Goal: Task Accomplishment & Management: Complete application form

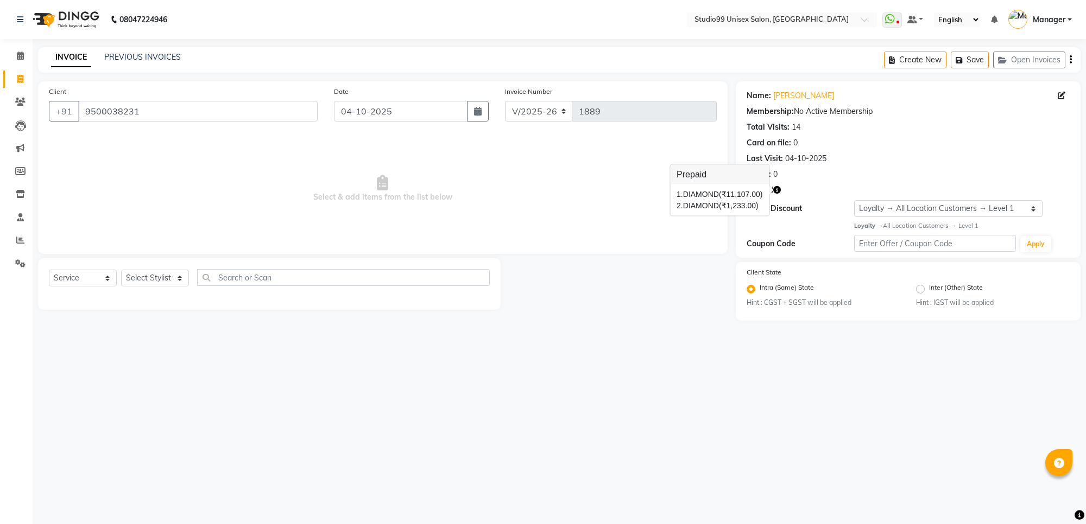
select select "7323"
select select "service"
select select "1: Object"
click at [17, 68] on li "Invoice" at bounding box center [16, 79] width 33 height 23
click at [9, 60] on link "Calendar" at bounding box center [16, 56] width 26 height 18
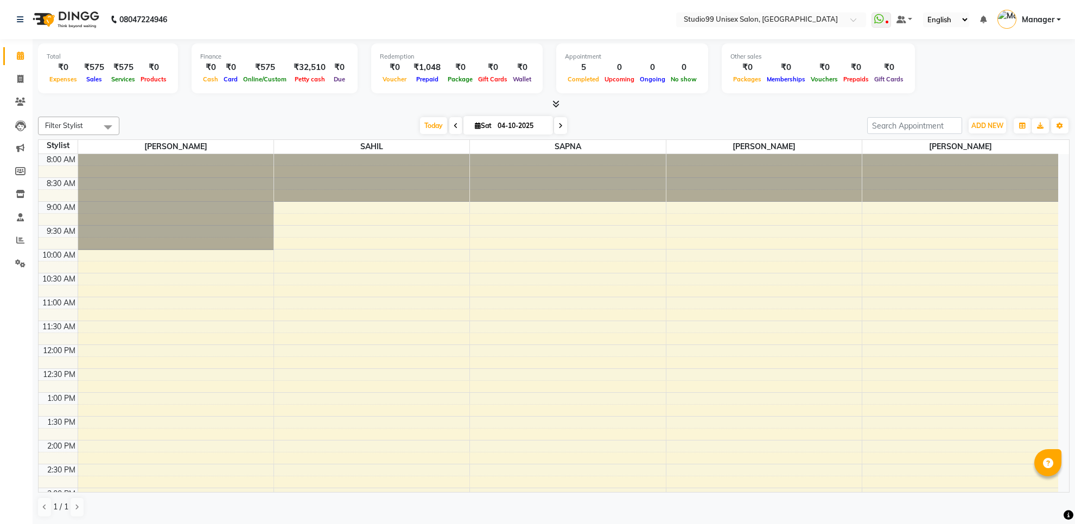
click at [99, 71] on div "₹575" at bounding box center [94, 67] width 29 height 12
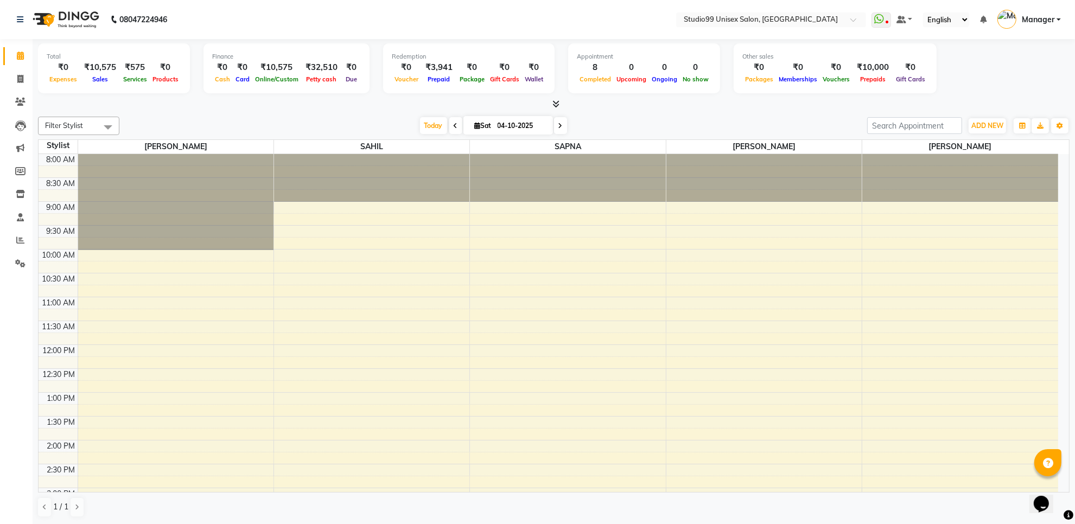
click at [103, 66] on div "₹10,575" at bounding box center [100, 67] width 41 height 12
click at [20, 75] on icon at bounding box center [20, 79] width 6 height 8
select select "service"
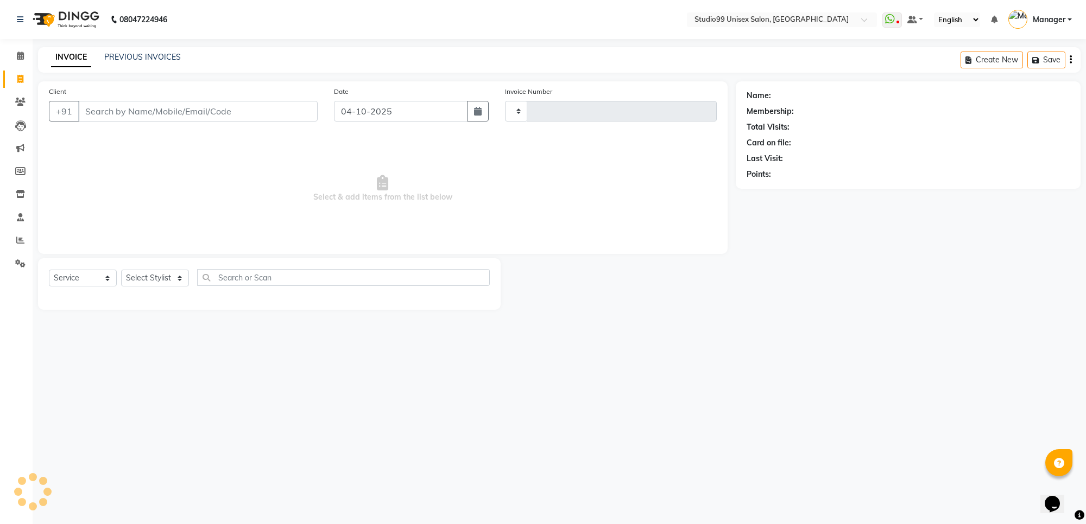
type input "1889"
select select "7323"
click at [90, 105] on input "Client" at bounding box center [197, 111] width 239 height 21
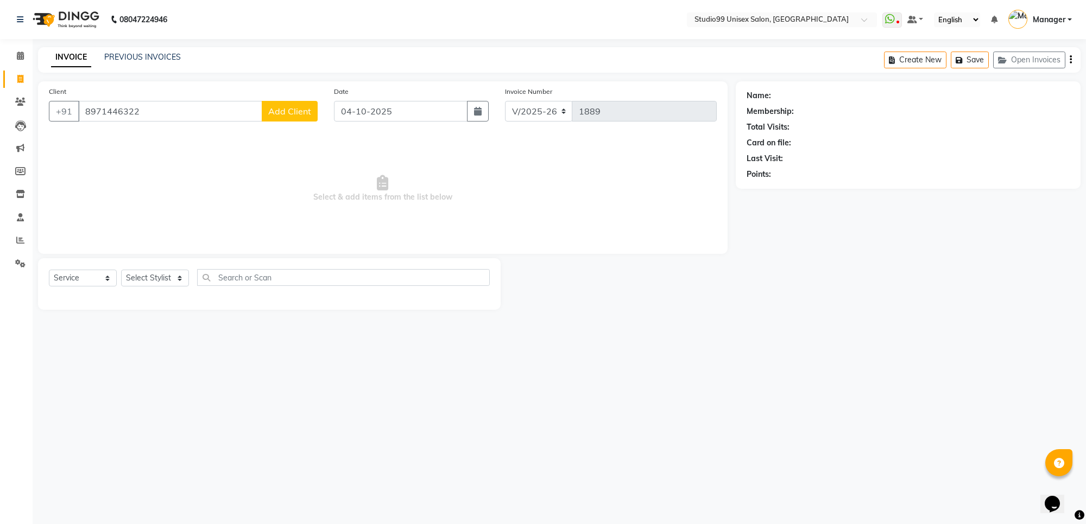
type input "8971446322"
click at [273, 106] on span "Add Client" at bounding box center [289, 111] width 43 height 11
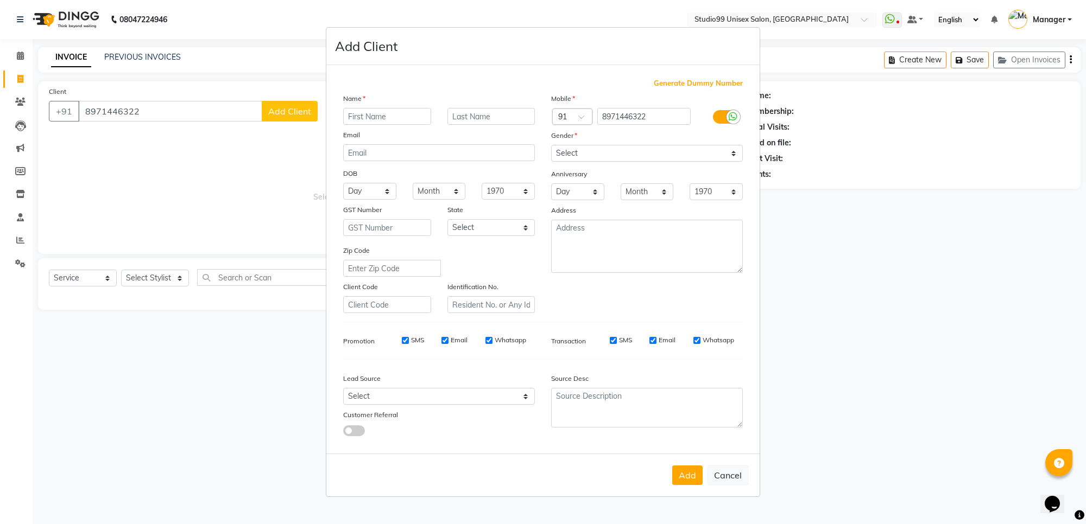
click at [388, 123] on input "text" at bounding box center [387, 116] width 88 height 17
type input "Gowda"
click at [582, 148] on select "Select Male Female Other Prefer Not To Say" at bounding box center [647, 153] width 192 height 17
select select "[DEMOGRAPHIC_DATA]"
click at [551, 146] on select "Select Male Female Other Prefer Not To Say" at bounding box center [647, 153] width 192 height 17
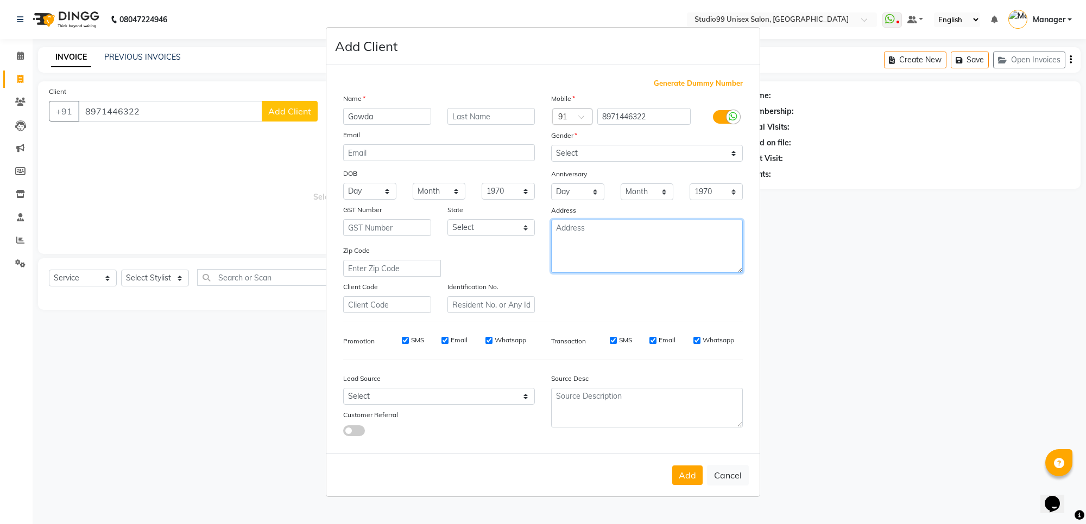
click at [579, 223] on textarea at bounding box center [647, 246] width 192 height 53
type textarea "Outsider"
click at [680, 466] on button "Add" at bounding box center [687, 476] width 30 height 20
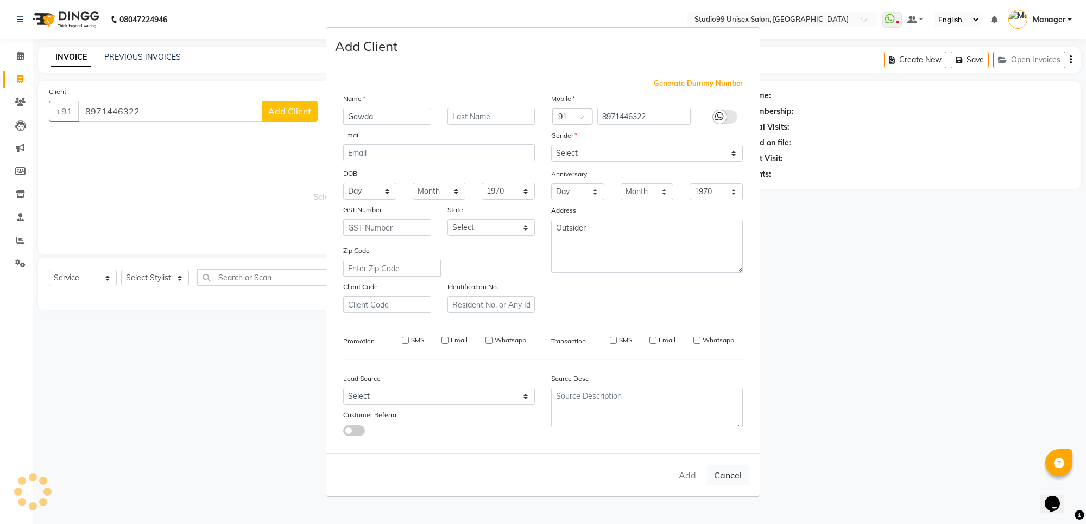
select select
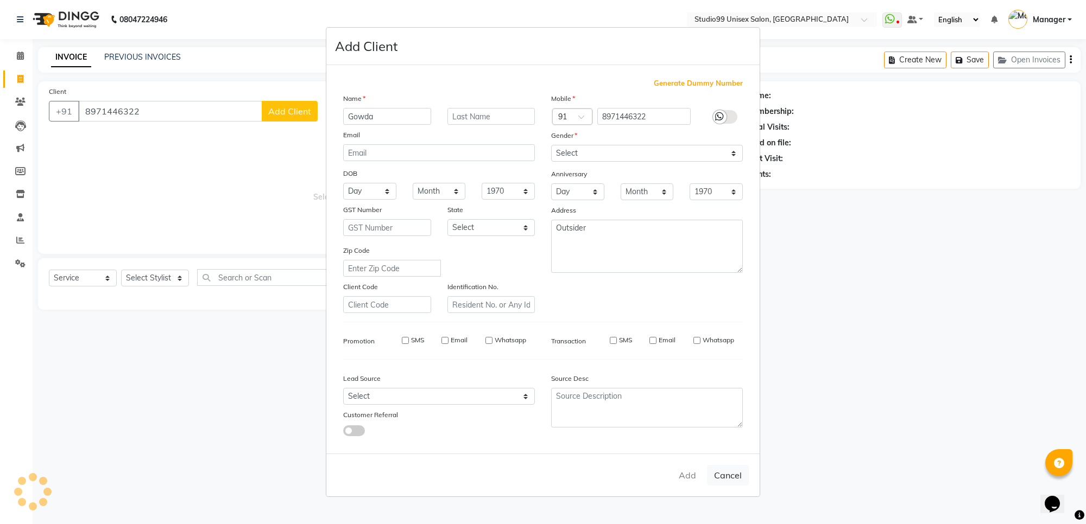
select select
checkbox input "false"
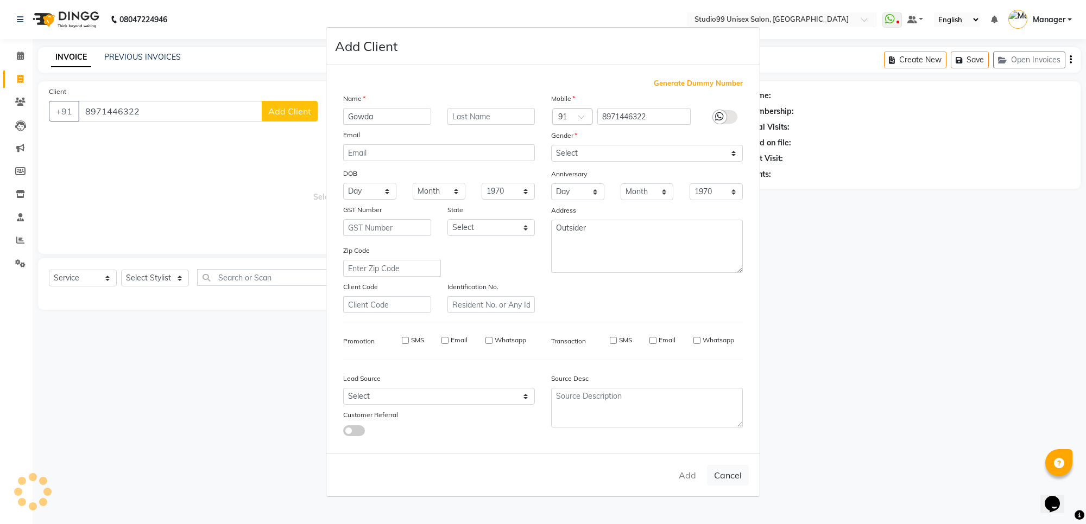
checkbox input "false"
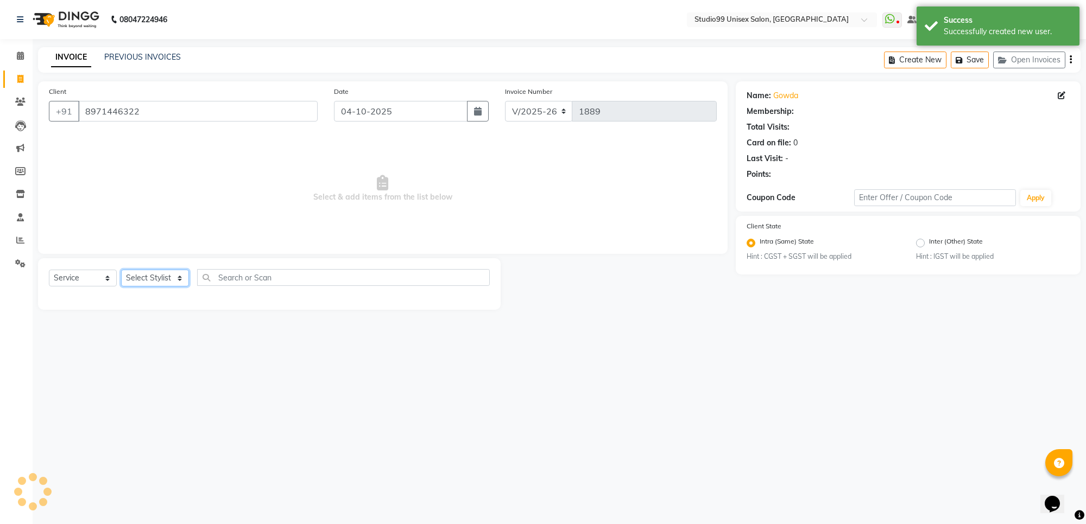
click at [154, 283] on select "Select Stylist Manager PRIYAA SAHIL Sanu SAPNA Vijay" at bounding box center [155, 278] width 68 height 17
select select "1: Object"
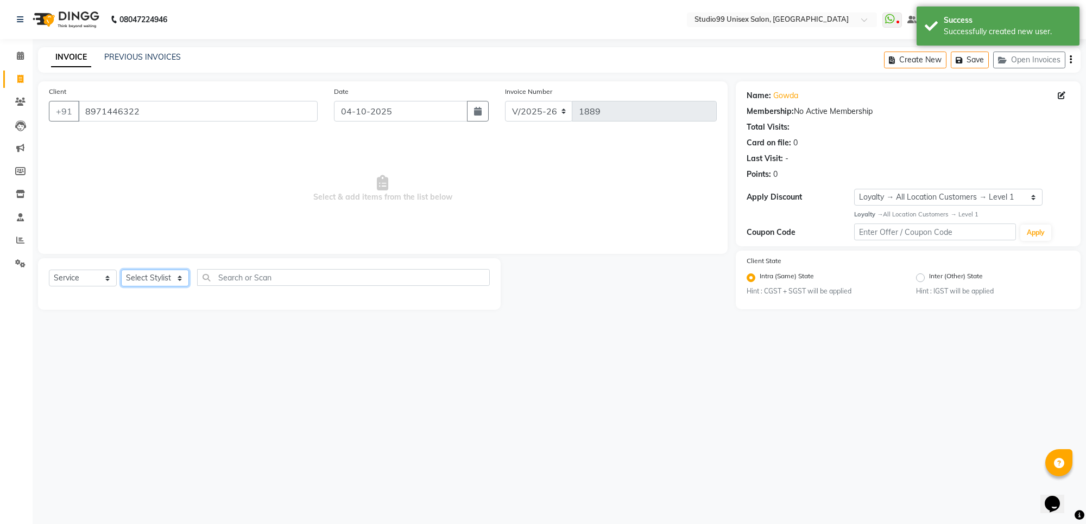
select select "83085"
click at [121, 270] on select "Select Stylist Manager PRIYAA SAHIL Sanu SAPNA Vijay" at bounding box center [155, 278] width 68 height 17
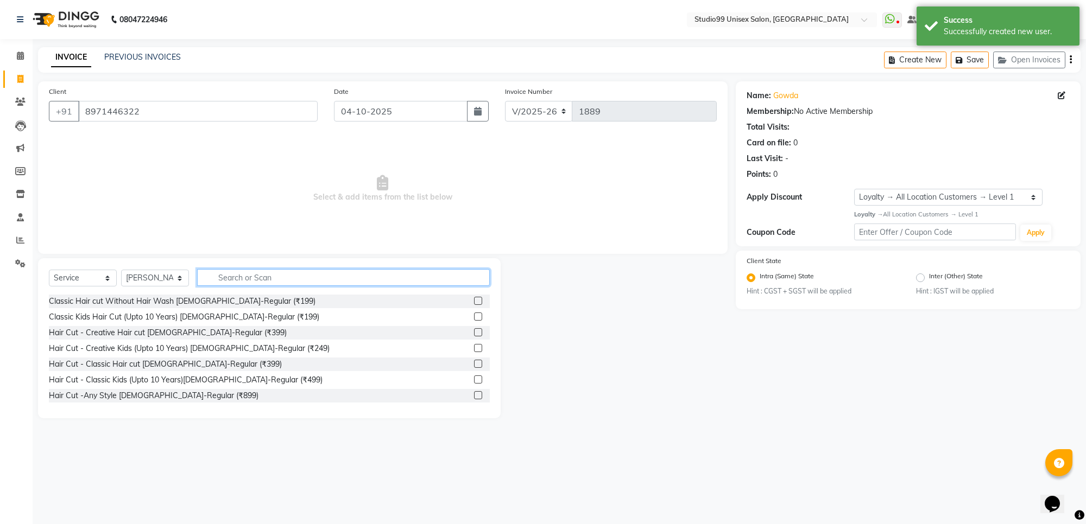
click at [218, 275] on input "text" at bounding box center [343, 277] width 293 height 17
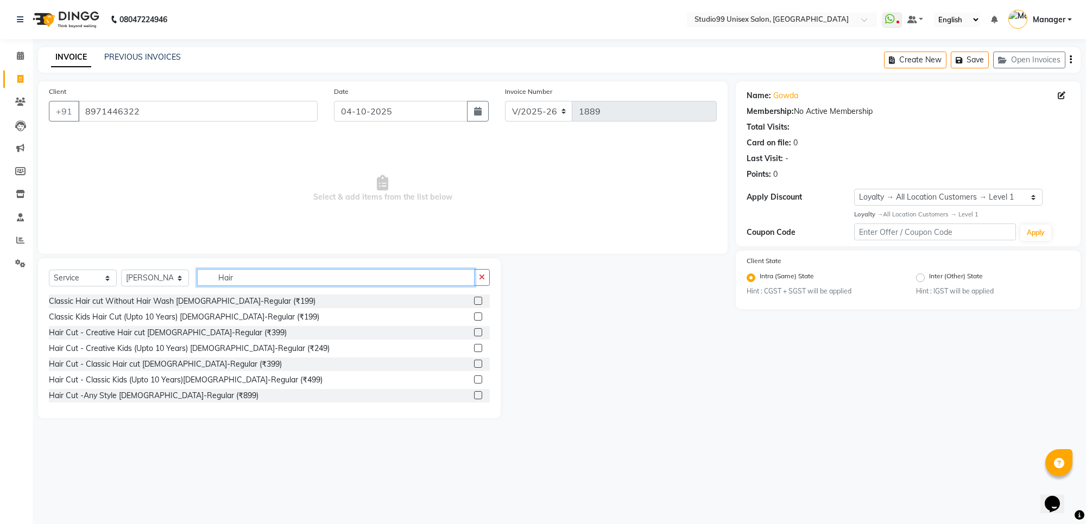
type input "Hair"
click at [474, 346] on label at bounding box center [478, 348] width 8 height 8
click at [474, 346] on input "checkbox" at bounding box center [477, 348] width 7 height 7
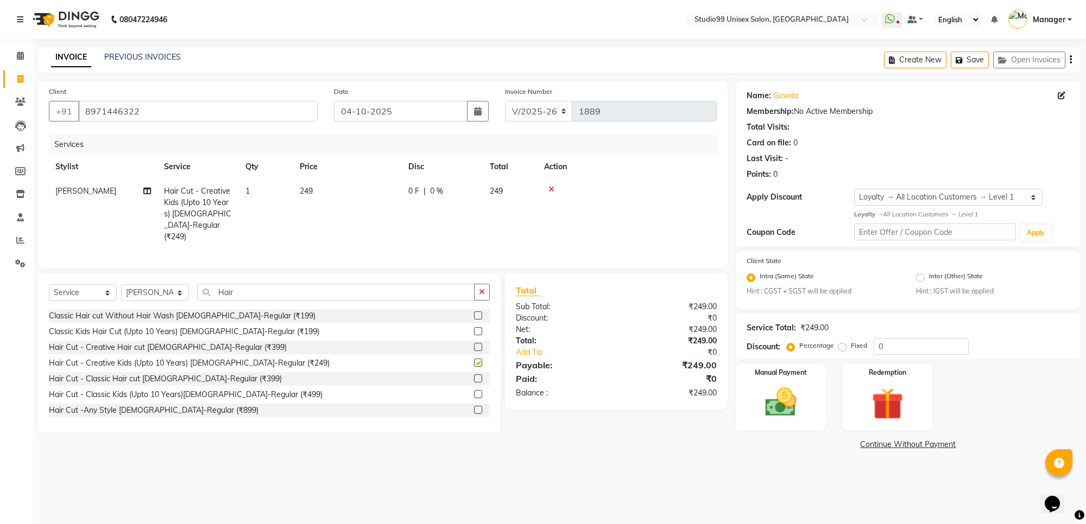
checkbox input "false"
click at [285, 296] on input "Hair" at bounding box center [335, 292] width 277 height 17
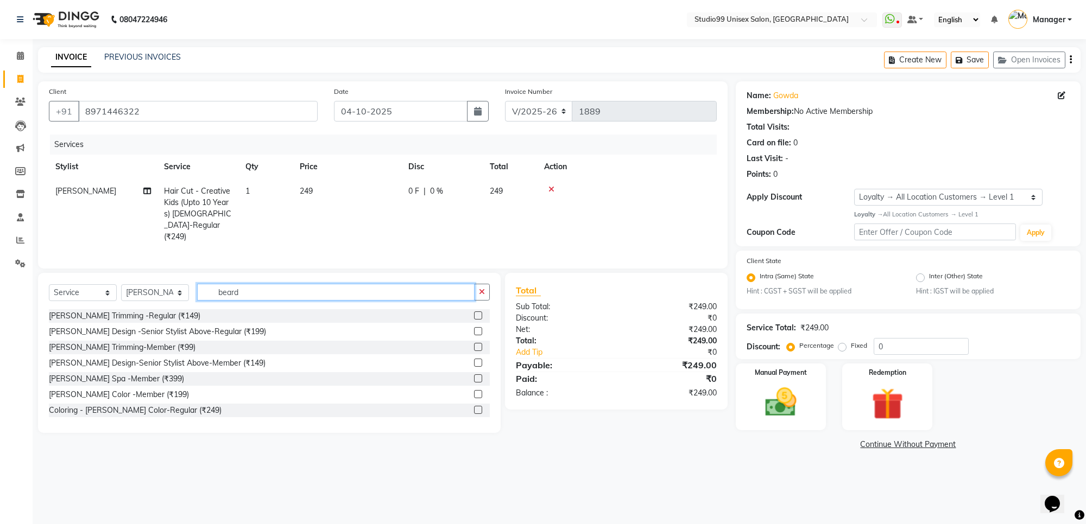
type input "beard"
click at [474, 332] on label at bounding box center [478, 331] width 8 height 8
click at [474, 332] on input "checkbox" at bounding box center [477, 331] width 7 height 7
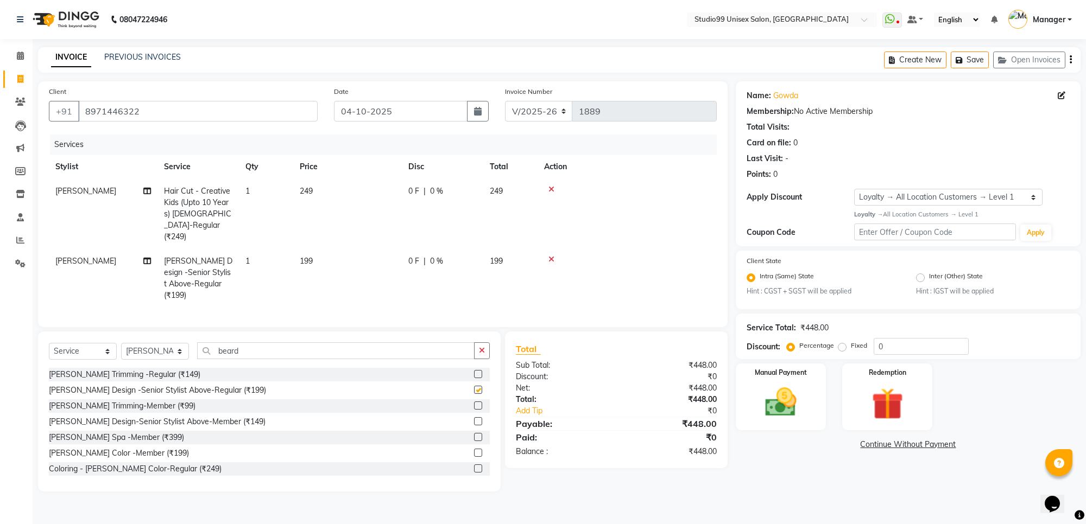
checkbox input "false"
click at [319, 345] on input "beard" at bounding box center [335, 351] width 277 height 17
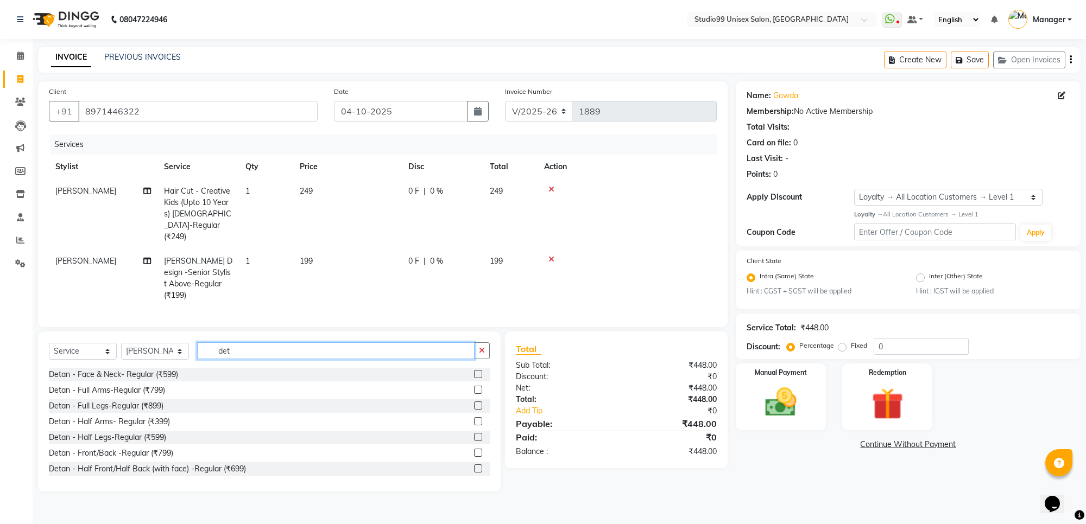
type input "det"
click at [474, 370] on label at bounding box center [478, 374] width 8 height 8
click at [474, 371] on input "checkbox" at bounding box center [477, 374] width 7 height 7
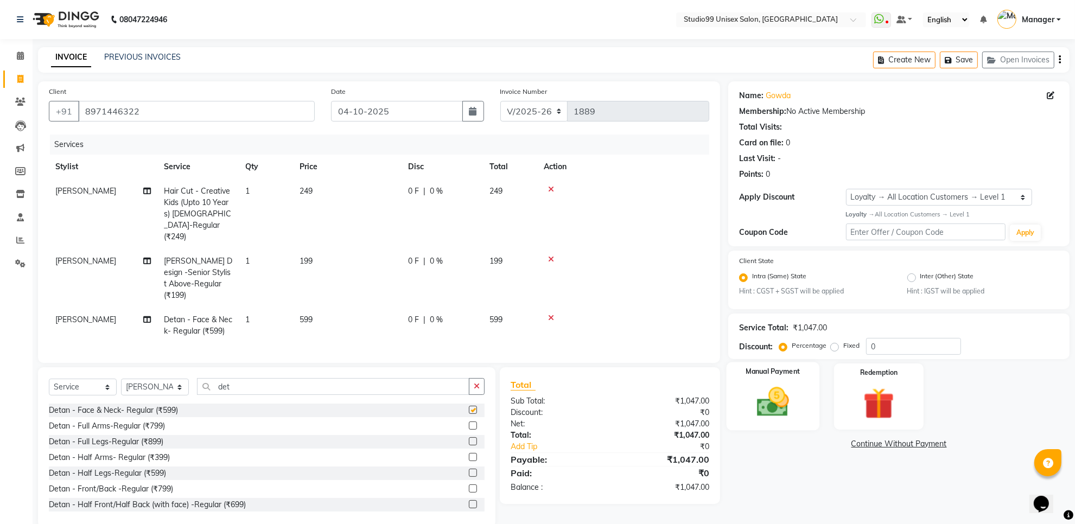
checkbox input "false"
click at [844, 344] on label "Fixed" at bounding box center [852, 346] width 16 height 10
click at [835, 344] on input "Fixed" at bounding box center [837, 346] width 8 height 8
radio input "true"
click at [877, 345] on input "0" at bounding box center [913, 346] width 95 height 17
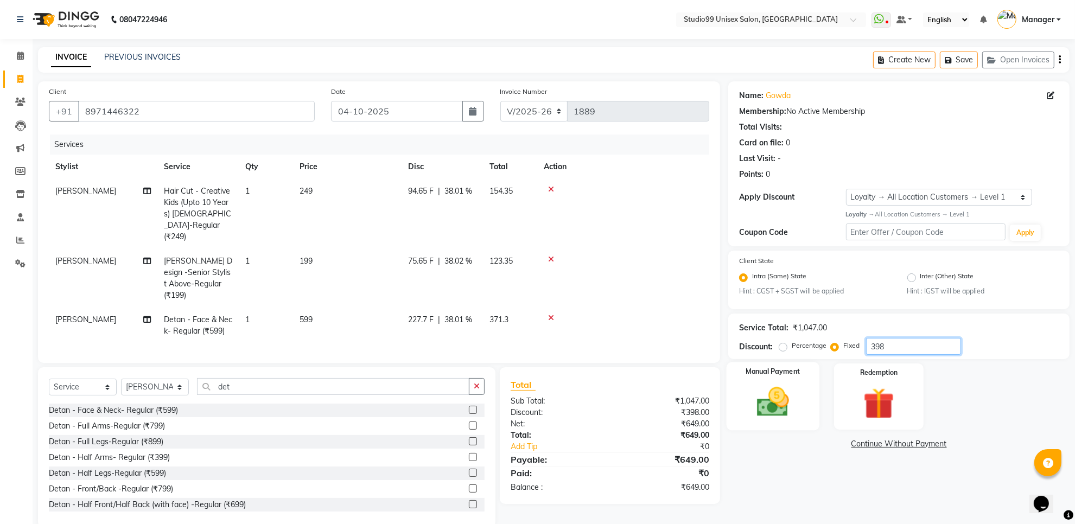
type input "398"
click at [815, 405] on div "Manual Payment" at bounding box center [773, 397] width 93 height 68
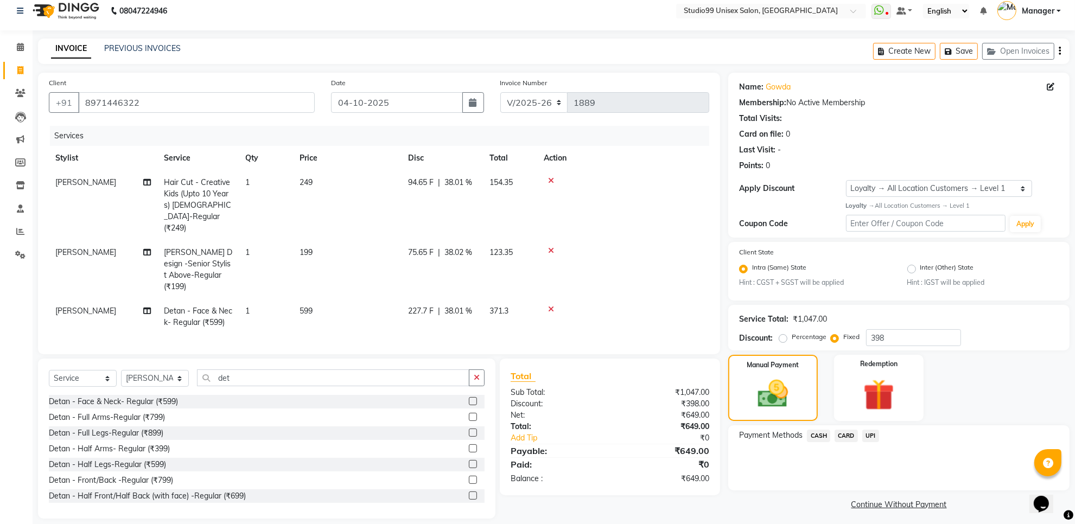
scroll to position [12, 0]
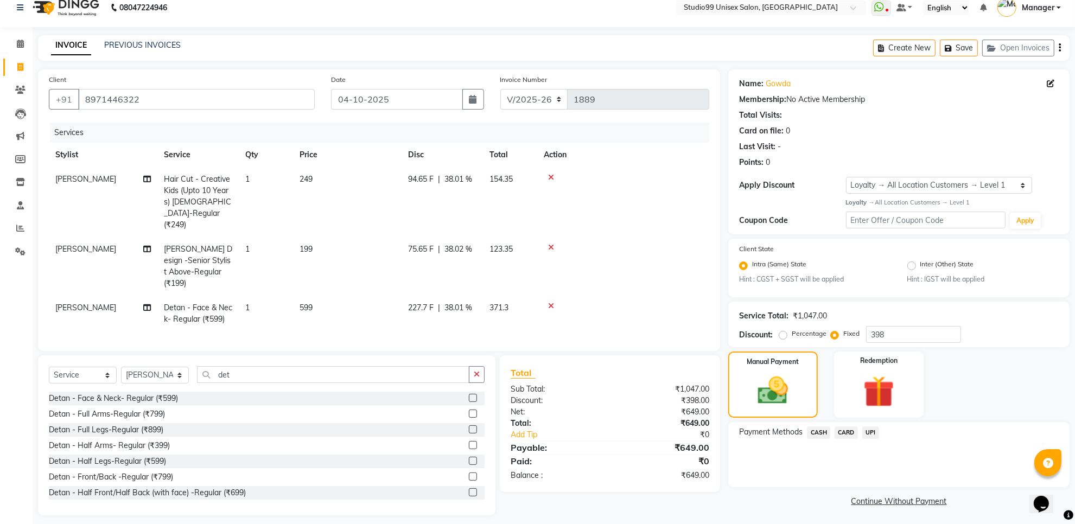
click at [863, 429] on span "UPI" at bounding box center [871, 433] width 17 height 12
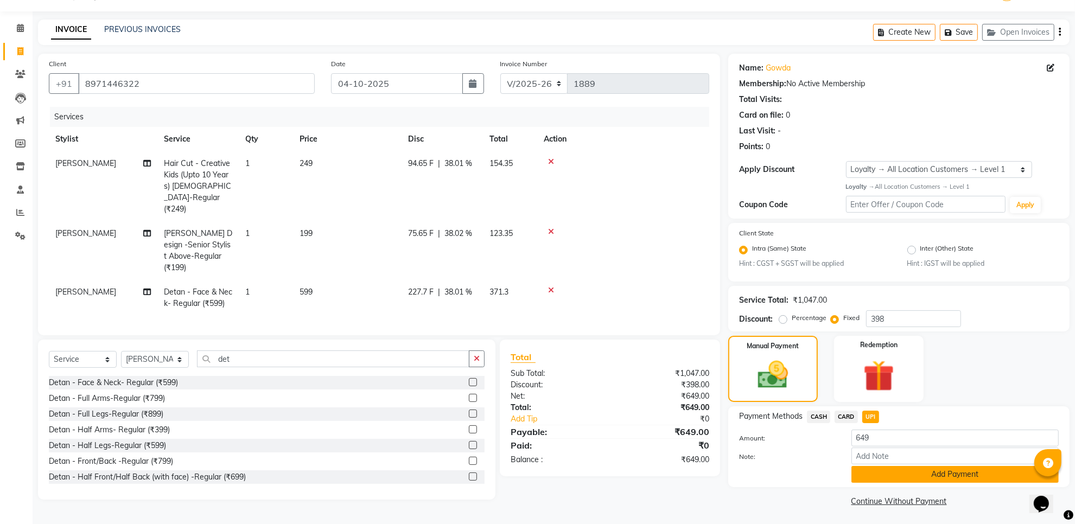
click at [927, 473] on button "Add Payment" at bounding box center [955, 474] width 207 height 17
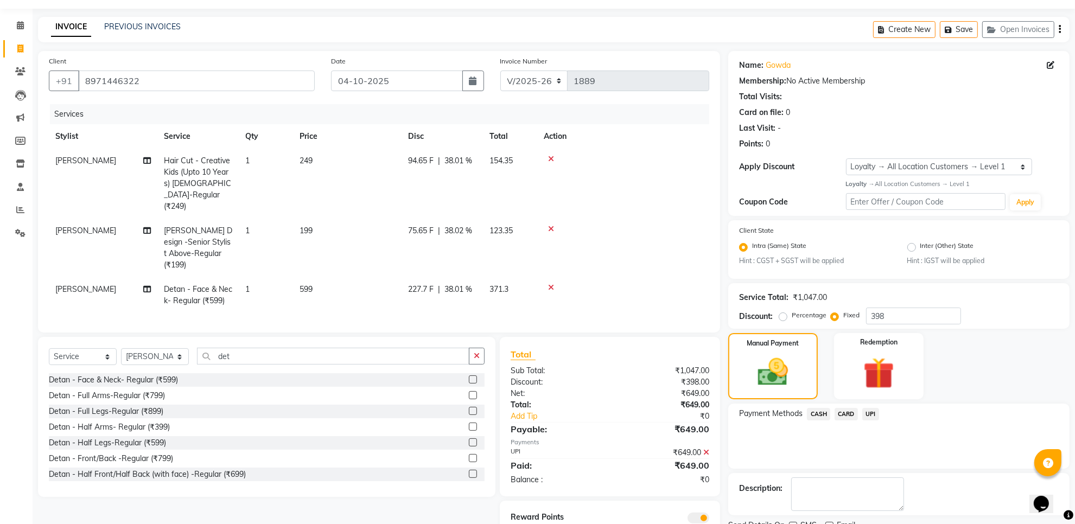
scroll to position [74, 0]
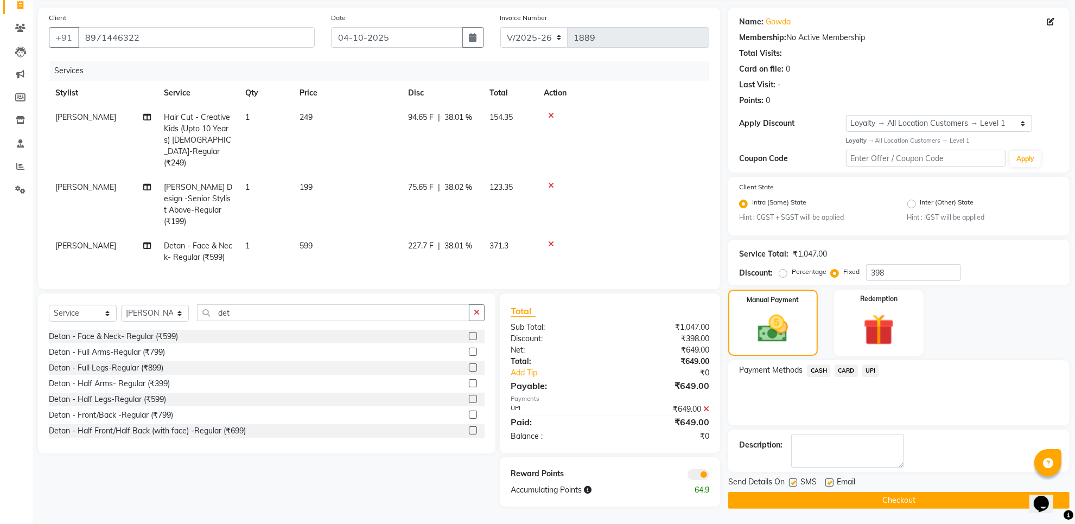
click at [936, 499] on button "Checkout" at bounding box center [899, 500] width 341 height 17
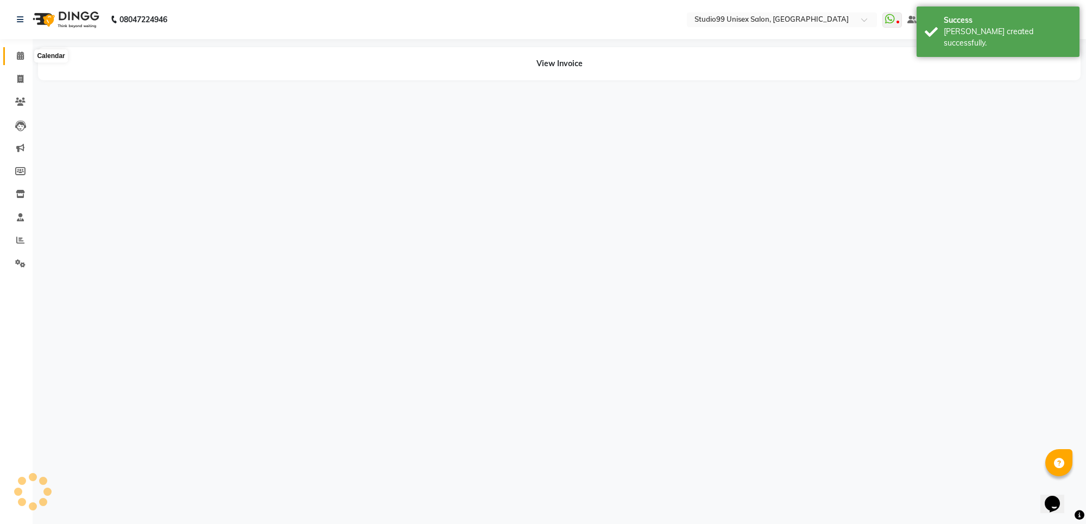
click at [15, 60] on span at bounding box center [20, 56] width 19 height 12
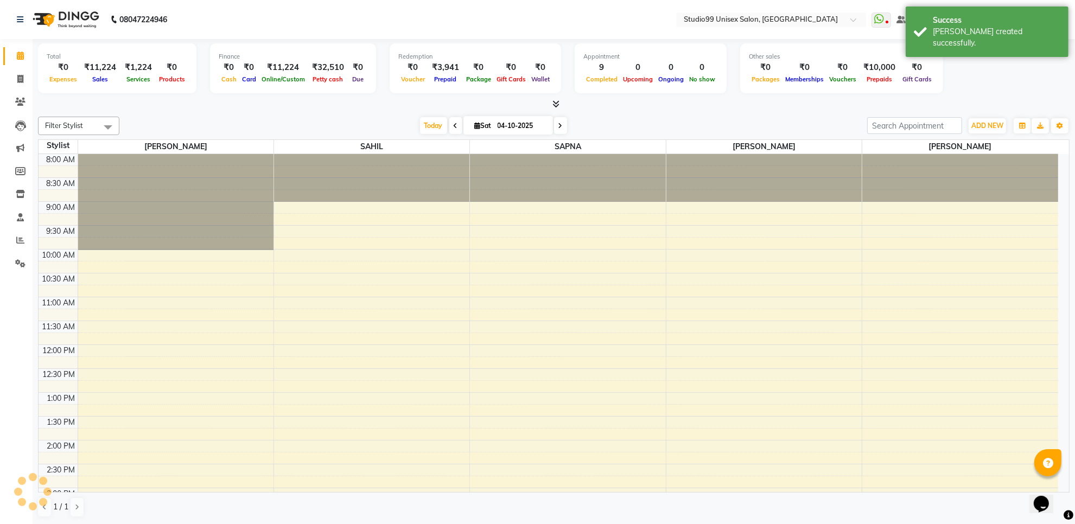
click at [93, 69] on div "₹11,224" at bounding box center [100, 67] width 41 height 12
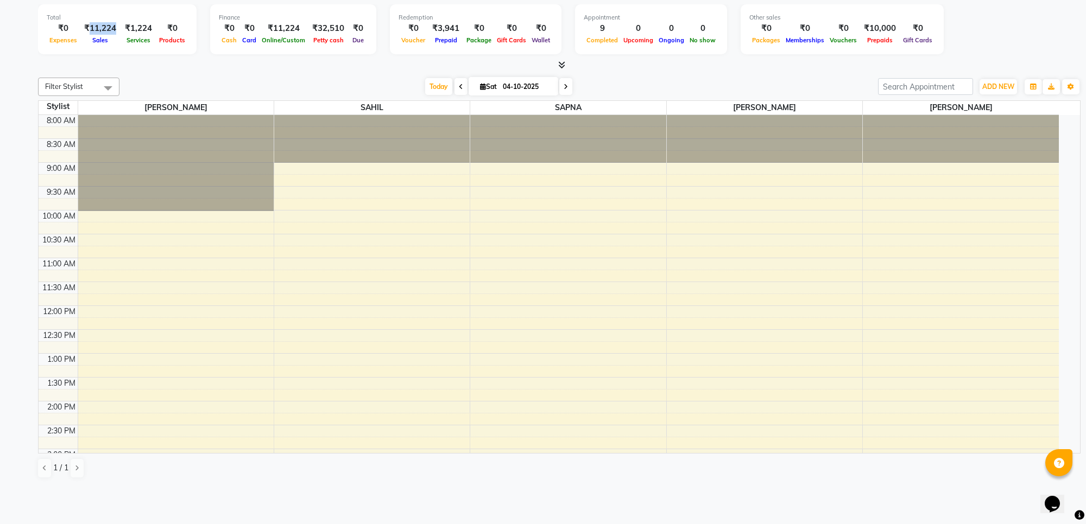
click at [103, 29] on div "₹11,224" at bounding box center [100, 28] width 41 height 12
click at [149, 66] on div at bounding box center [559, 65] width 1042 height 11
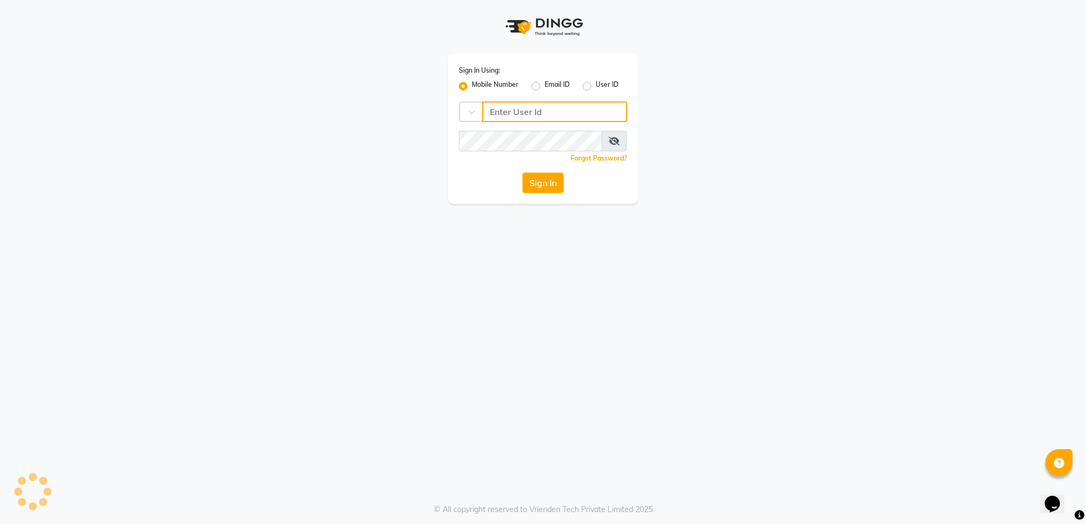
type input "7676279992"
click at [534, 183] on button "Sign In" at bounding box center [542, 183] width 41 height 21
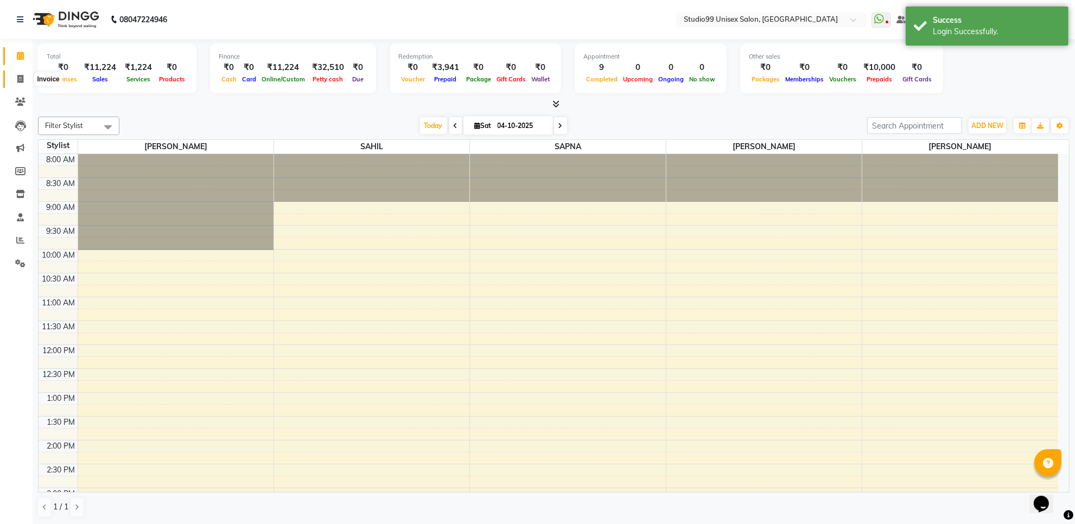
click at [11, 79] on span at bounding box center [20, 79] width 19 height 12
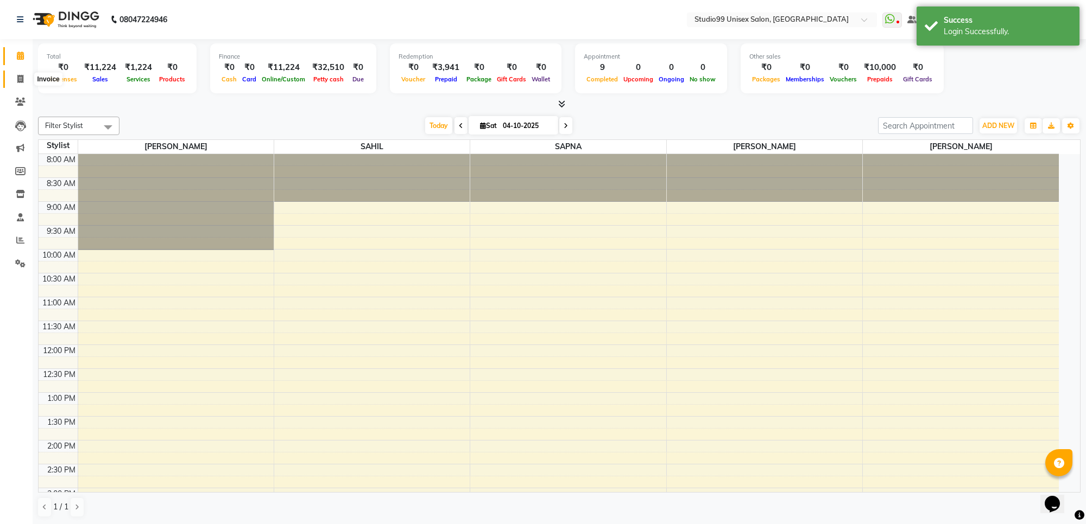
select select "7323"
select select "service"
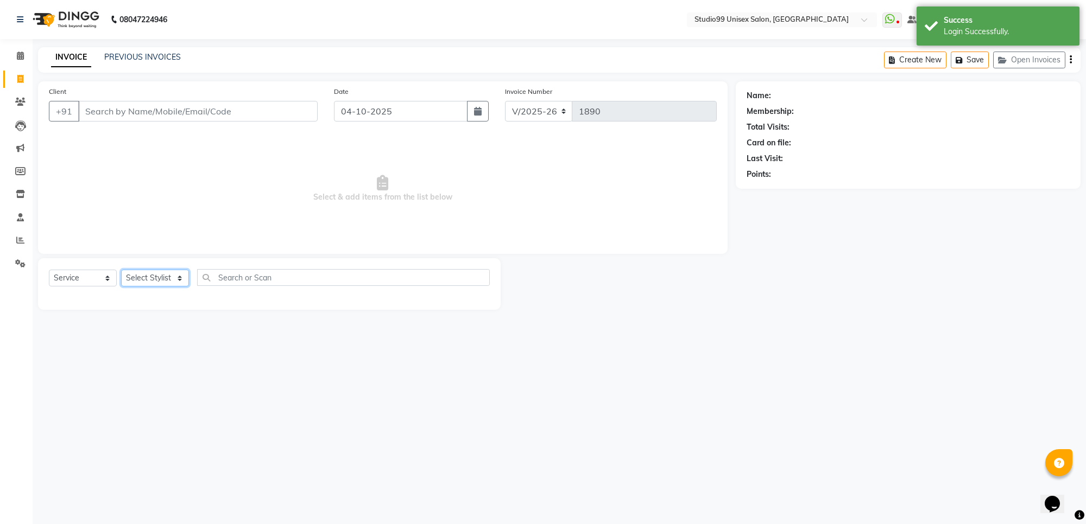
drag, startPoint x: 128, startPoint y: 275, endPoint x: 129, endPoint y: 282, distance: 7.8
click at [128, 275] on select "Select Stylist" at bounding box center [155, 278] width 68 height 17
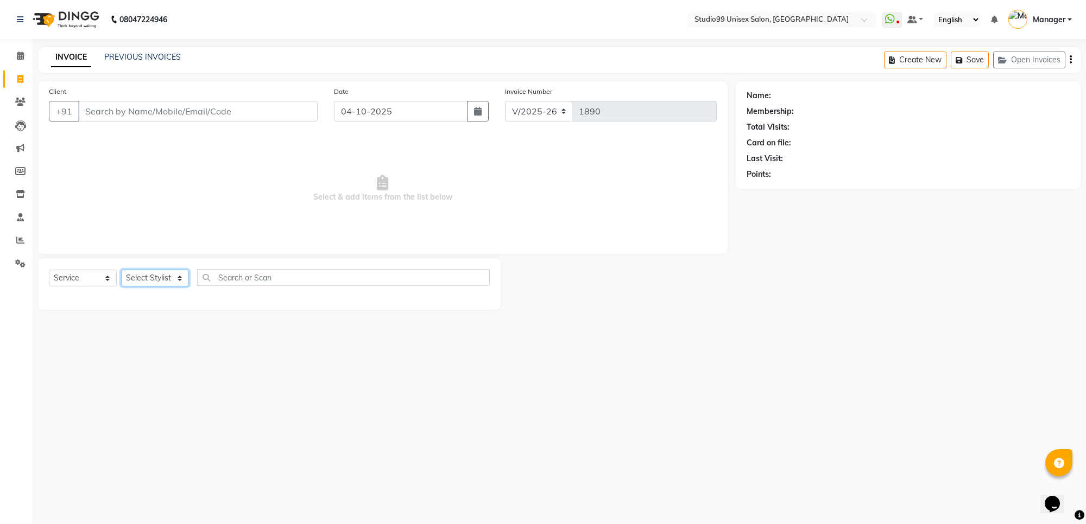
select select "63731"
click at [121, 270] on select "Select Stylist Manager PRIYAA SAHIL Sanu SAPNA Vijay" at bounding box center [155, 278] width 68 height 17
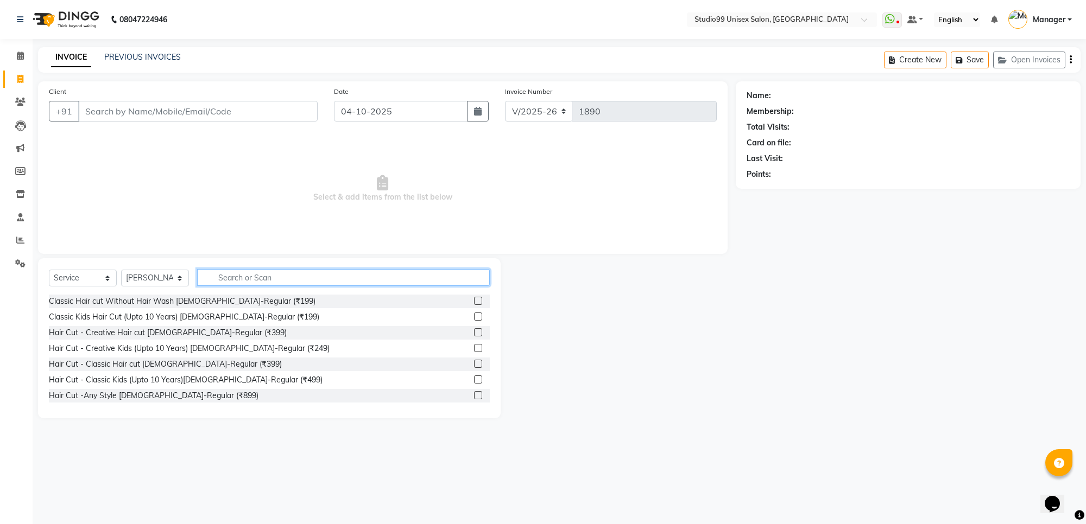
click at [255, 274] on input "text" at bounding box center [343, 277] width 293 height 17
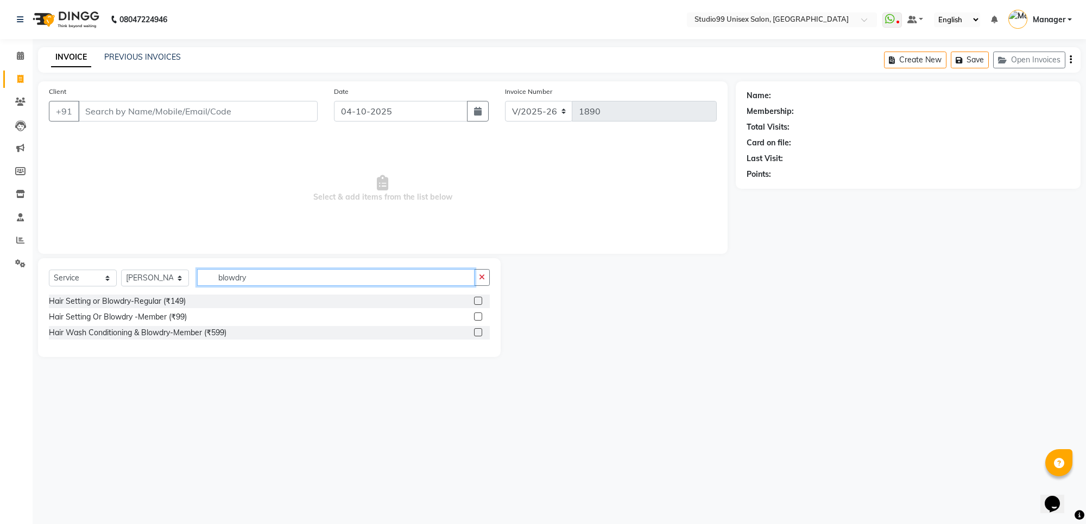
type input "blowdry"
click at [476, 333] on label at bounding box center [478, 332] width 8 height 8
click at [476, 333] on input "checkbox" at bounding box center [477, 333] width 7 height 7
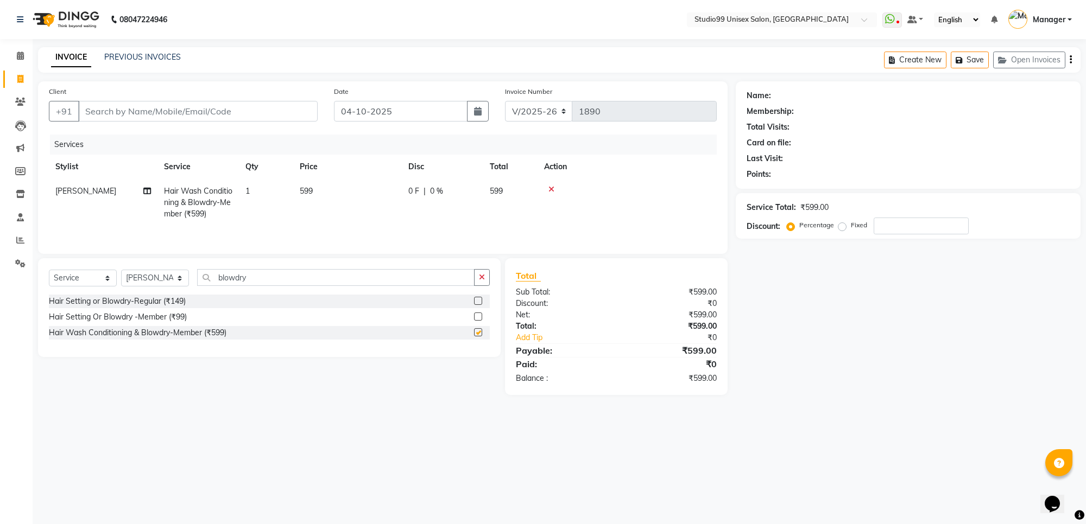
checkbox input "false"
click at [283, 286] on input "blowdry" at bounding box center [335, 277] width 277 height 17
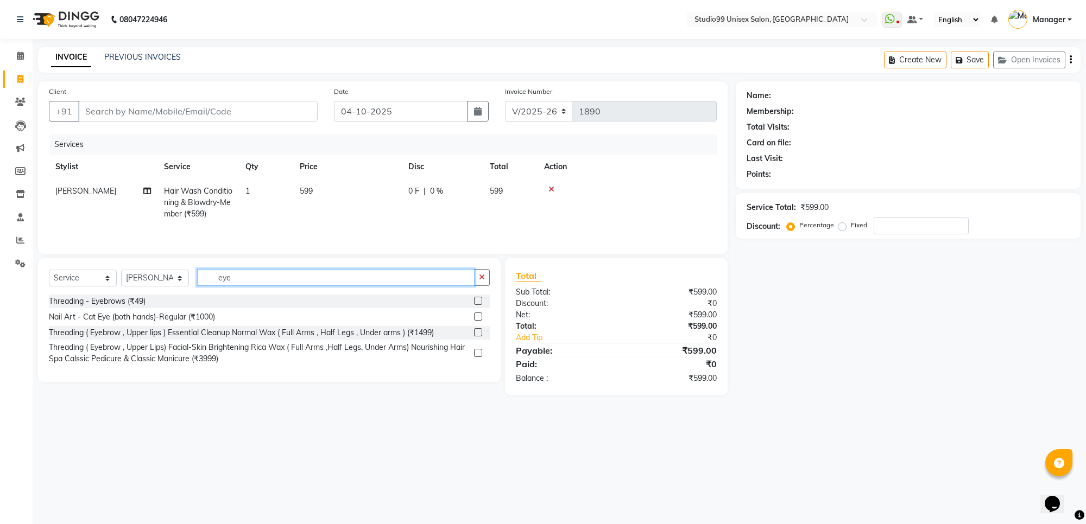
type input "eye"
click at [477, 305] on label at bounding box center [478, 301] width 8 height 8
click at [477, 305] on input "checkbox" at bounding box center [477, 301] width 7 height 7
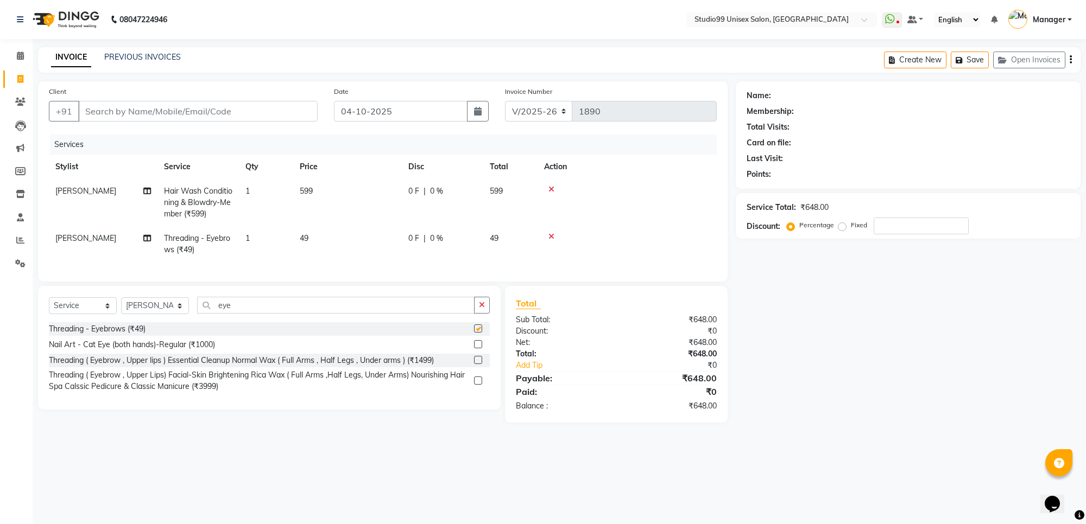
checkbox input "false"
click at [145, 191] on icon at bounding box center [147, 191] width 8 height 8
select select "63731"
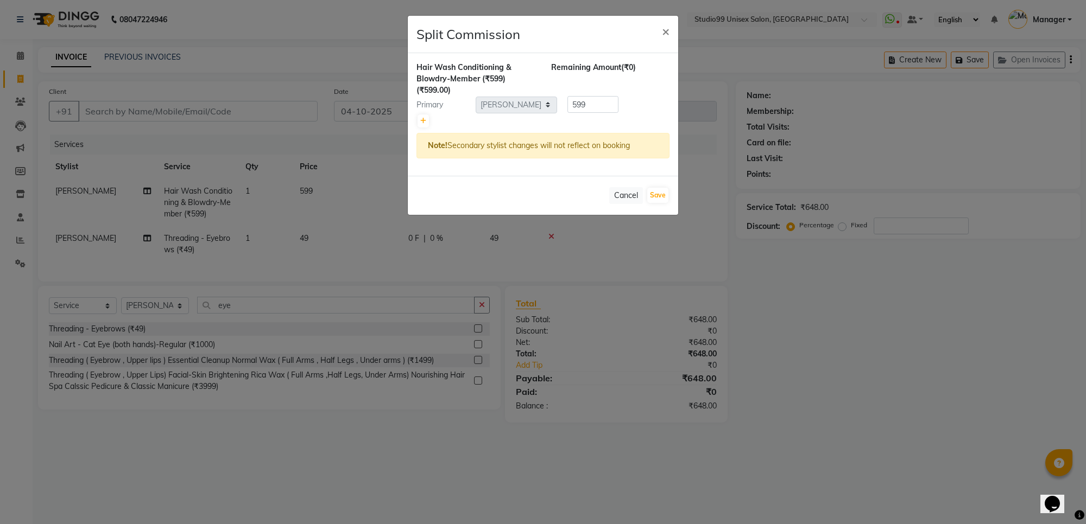
click at [83, 193] on ngb-modal-window "Split Commission × Hair Wash Conditioning & Blowdry-Member (₹599) (₹599.00) Rem…" at bounding box center [543, 262] width 1086 height 524
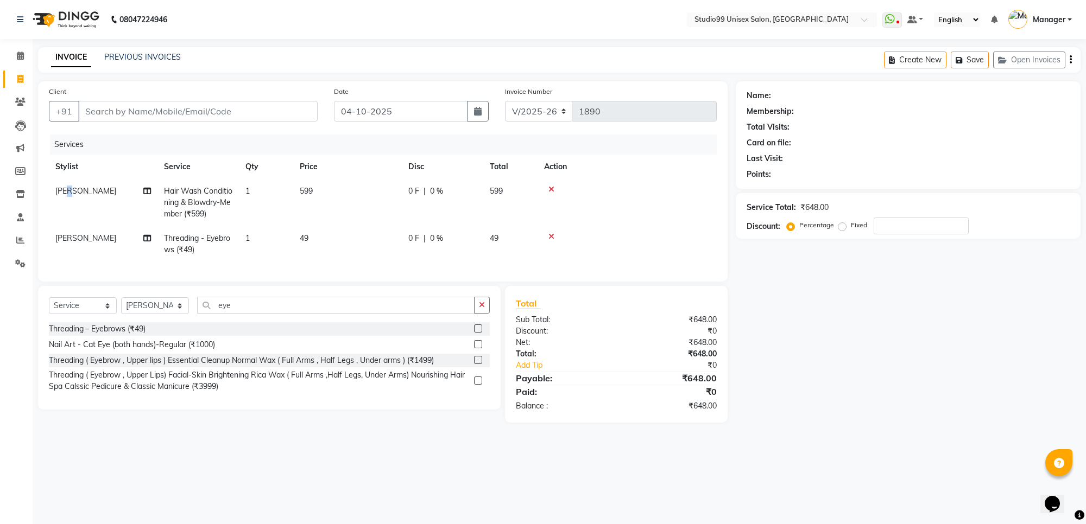
click at [69, 192] on span "PRIYAA" at bounding box center [85, 191] width 61 height 10
select select "63731"
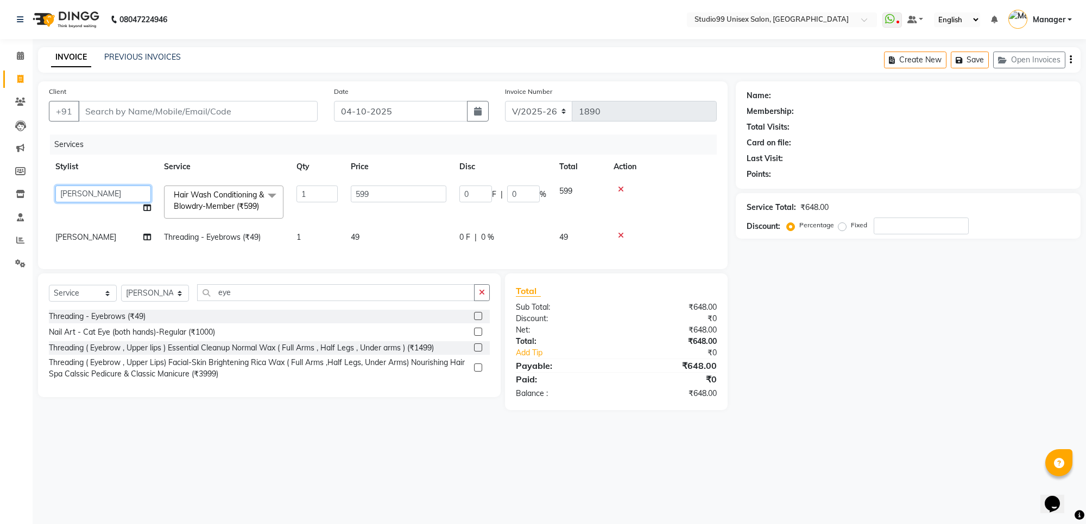
click at [109, 197] on select "Manager PRIYAA SAHIL Sanu SAPNA Vijay" at bounding box center [103, 194] width 96 height 17
select select "83085"
click at [235, 301] on input "eye" at bounding box center [335, 292] width 277 height 17
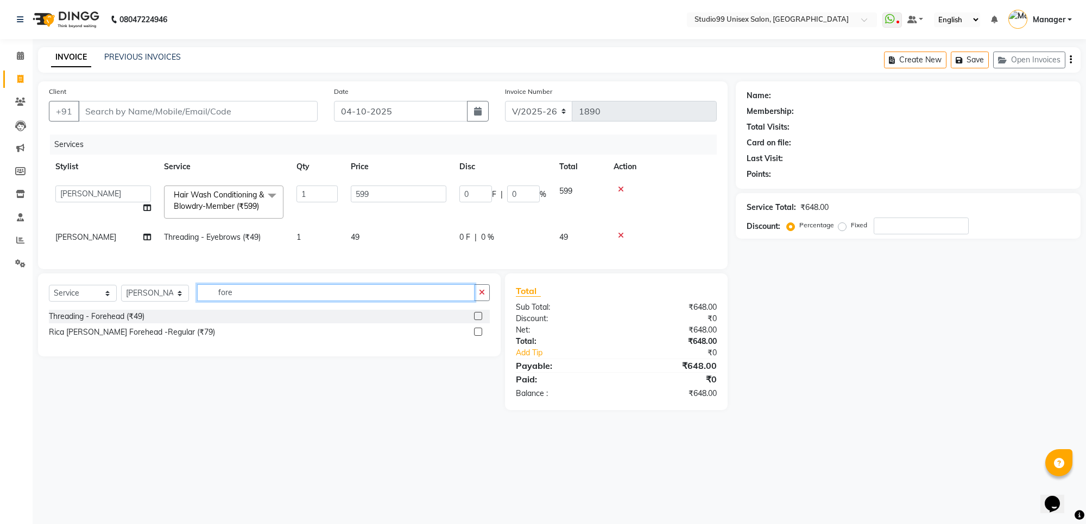
type input "fore"
click at [476, 320] on label at bounding box center [478, 316] width 8 height 8
click at [476, 320] on input "checkbox" at bounding box center [477, 316] width 7 height 7
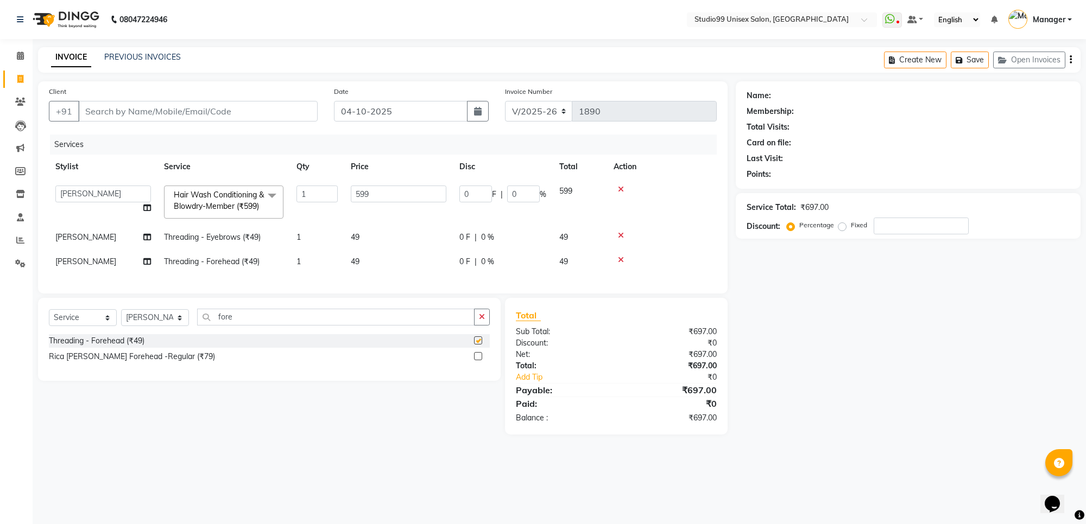
checkbox input "false"
click at [297, 326] on input "fore" at bounding box center [335, 317] width 277 height 17
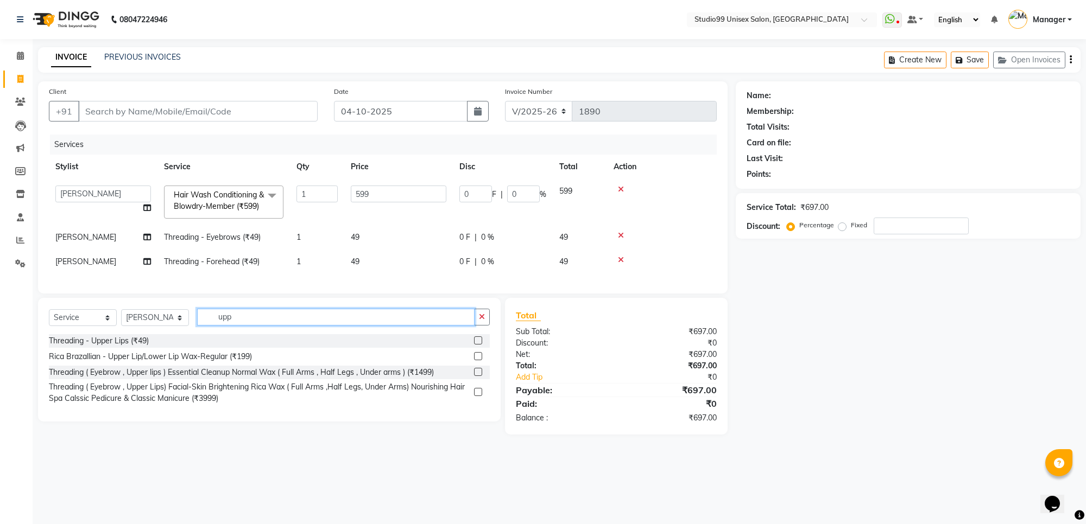
type input "upp"
click at [476, 345] on label at bounding box center [478, 341] width 8 height 8
click at [476, 345] on input "checkbox" at bounding box center [477, 341] width 7 height 7
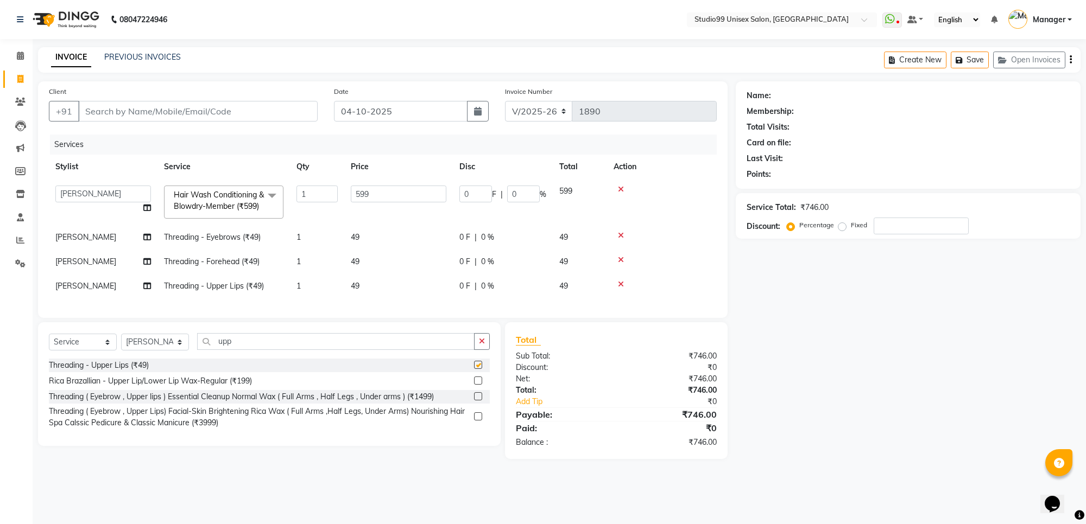
checkbox input "false"
click at [351, 350] on input "upp" at bounding box center [335, 341] width 277 height 17
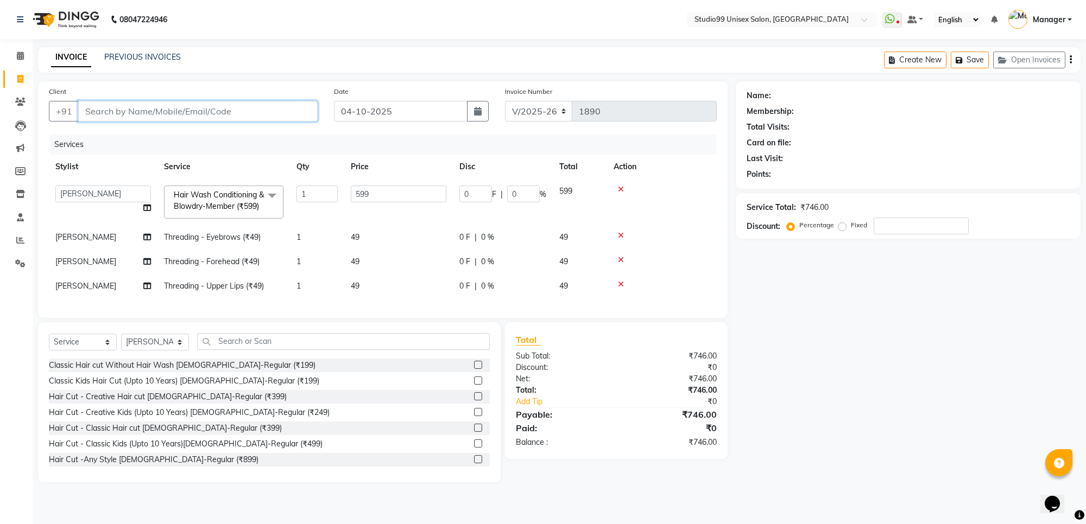
click at [163, 106] on input "Client" at bounding box center [197, 111] width 239 height 21
type input "9"
type input "0"
type input "917049928"
click at [277, 107] on span "Add Client" at bounding box center [289, 111] width 43 height 11
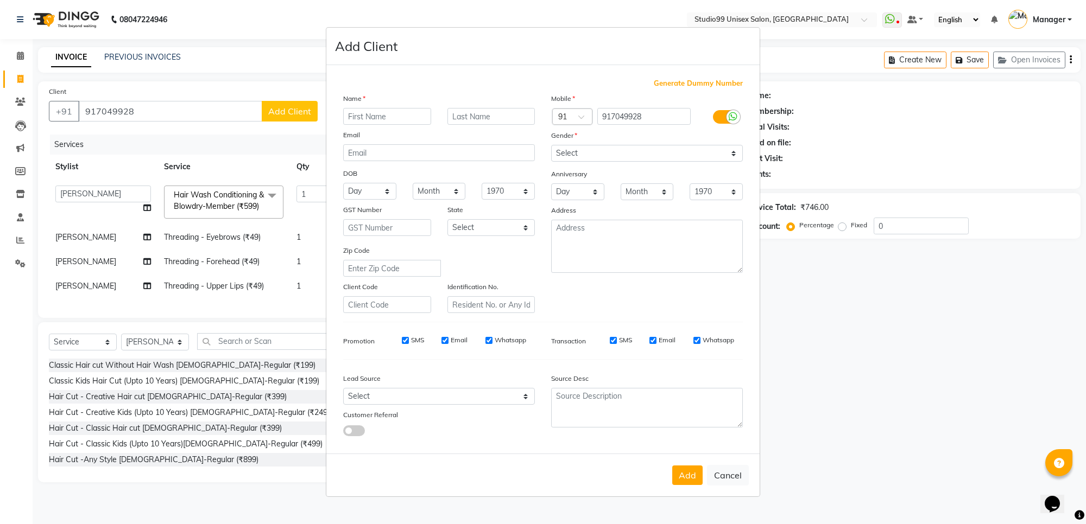
click at [394, 115] on input "text" at bounding box center [387, 116] width 88 height 17
type input "Swathi"
click at [630, 148] on select "Select Male Female Other Prefer Not To Say" at bounding box center [647, 153] width 192 height 17
select select "[DEMOGRAPHIC_DATA]"
click at [551, 146] on select "Select Male Female Other Prefer Not To Say" at bounding box center [647, 153] width 192 height 17
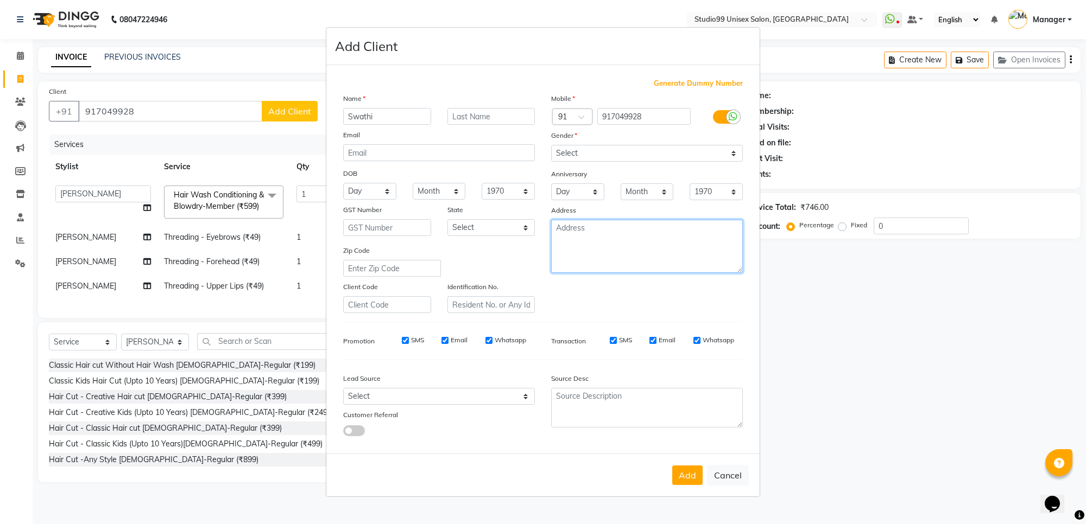
click at [584, 240] on textarea at bounding box center [647, 246] width 192 height 53
type textarea "PJC"
click at [688, 463] on div "Add Cancel" at bounding box center [542, 475] width 433 height 43
click at [685, 477] on button "Add" at bounding box center [687, 476] width 30 height 20
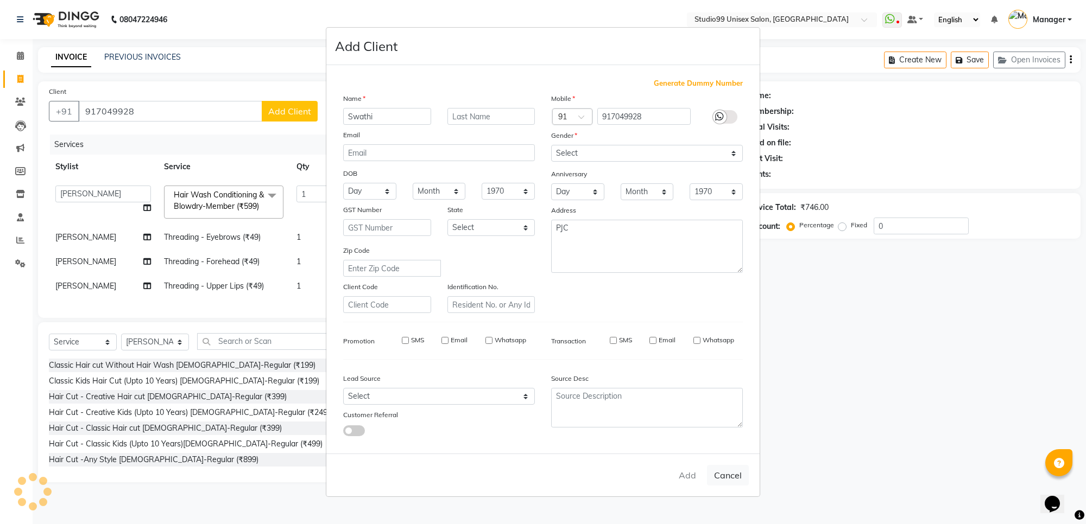
select select
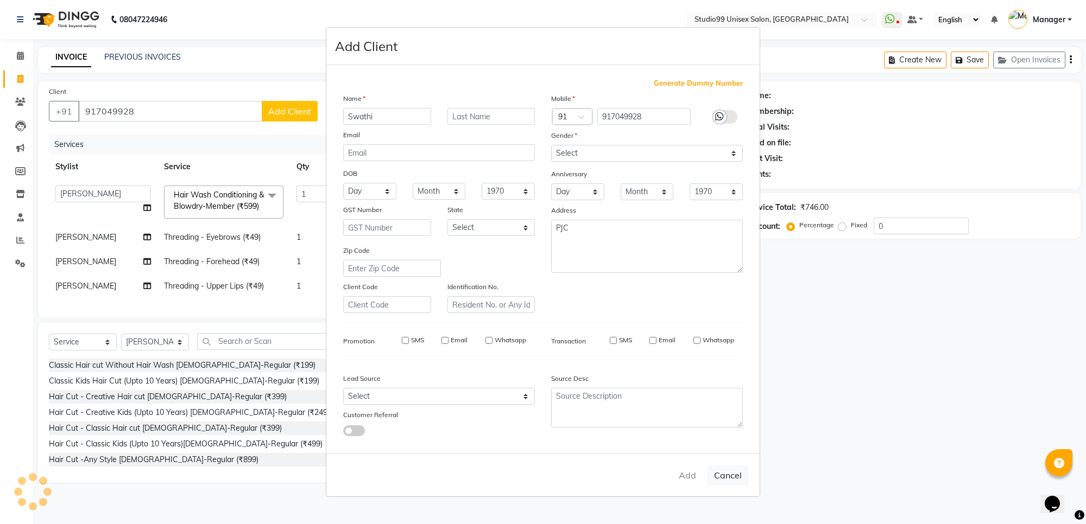
select select
checkbox input "false"
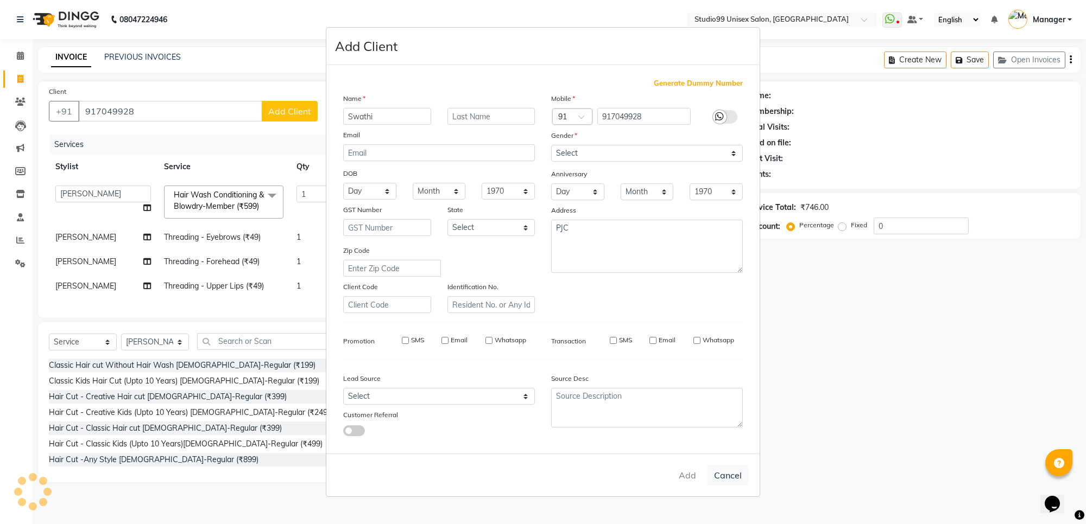
checkbox input "false"
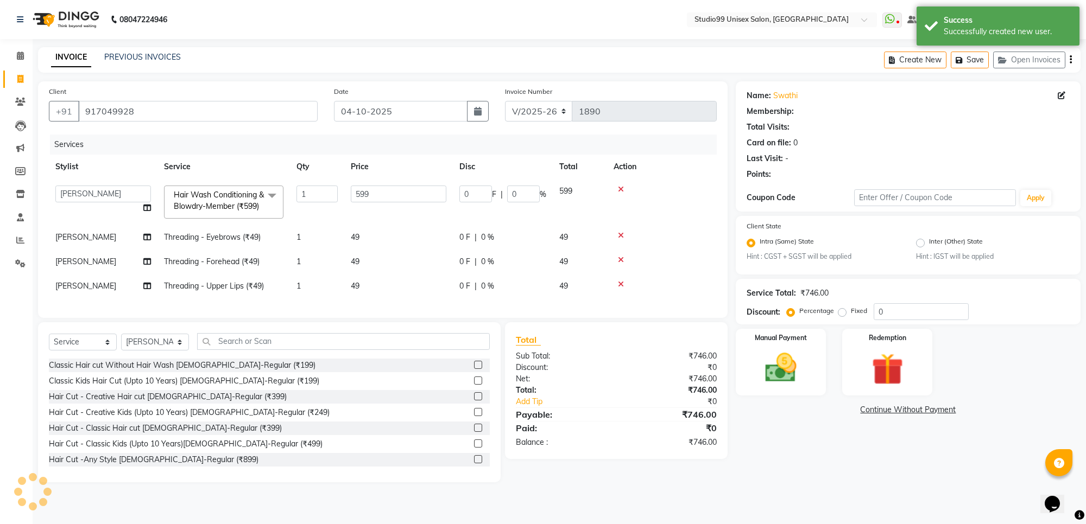
select select "1: Object"
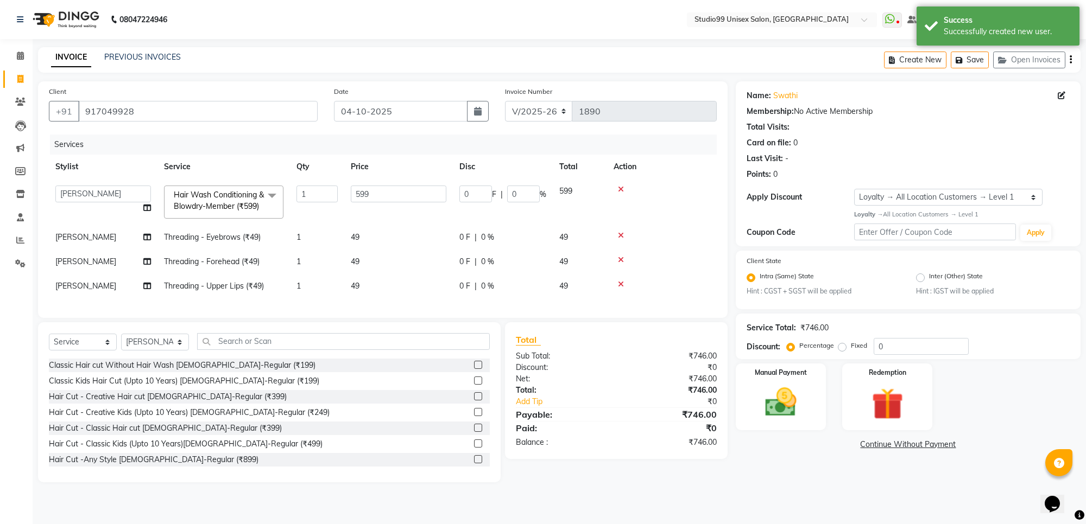
drag, startPoint x: 708, startPoint y: 459, endPoint x: 719, endPoint y: 457, distance: 11.2
click at [707, 448] on div "₹746.00" at bounding box center [670, 442] width 109 height 11
click at [804, 410] on img at bounding box center [780, 403] width 53 height 38
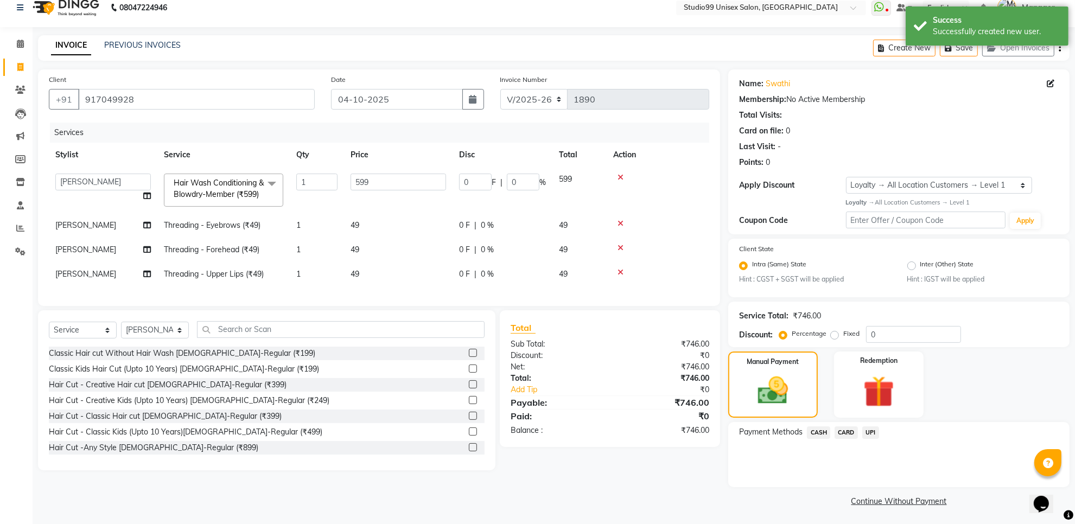
click at [863, 432] on span "UPI" at bounding box center [871, 433] width 17 height 12
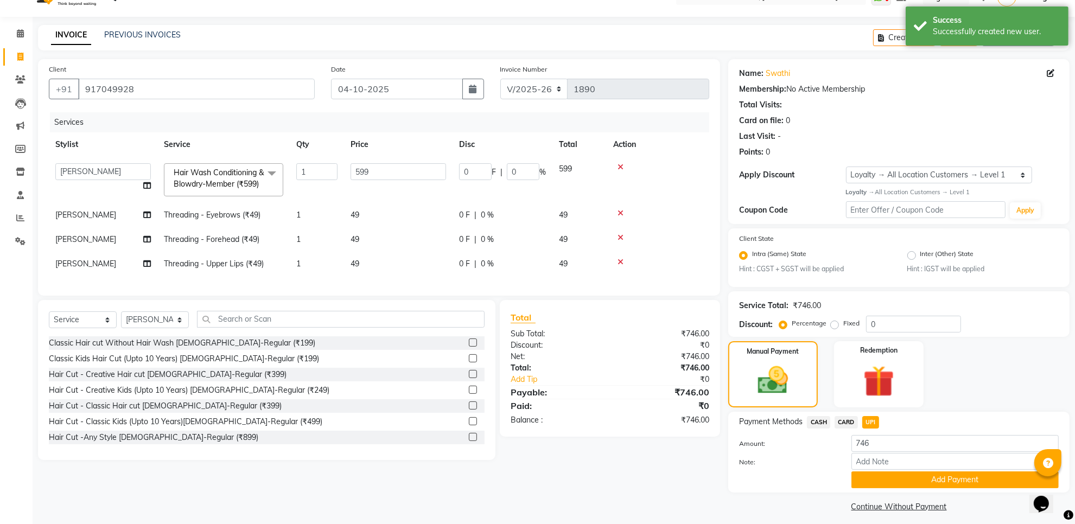
scroll to position [28, 0]
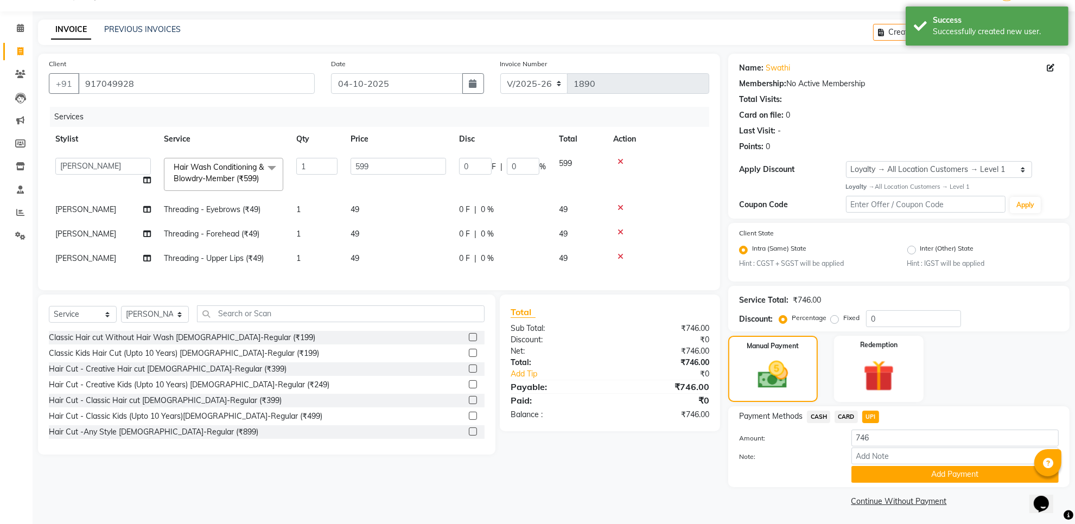
click at [969, 472] on button "Add Payment" at bounding box center [955, 474] width 207 height 17
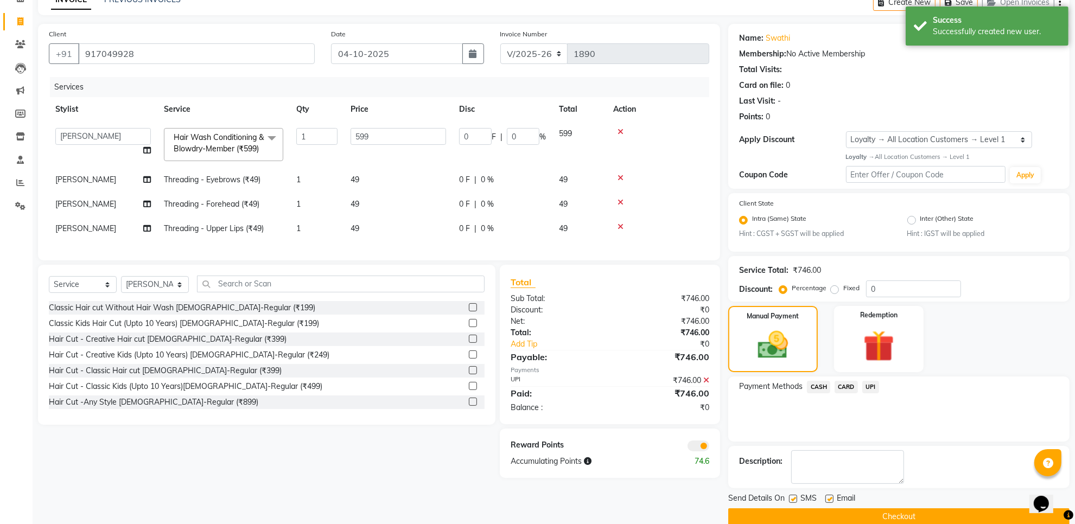
scroll to position [74, 0]
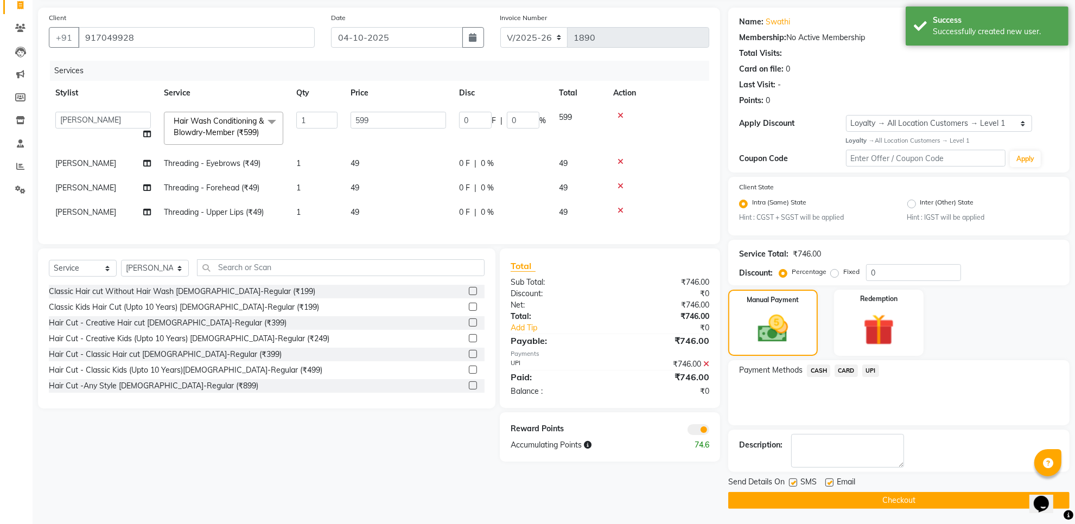
click at [910, 498] on button "Checkout" at bounding box center [899, 500] width 341 height 17
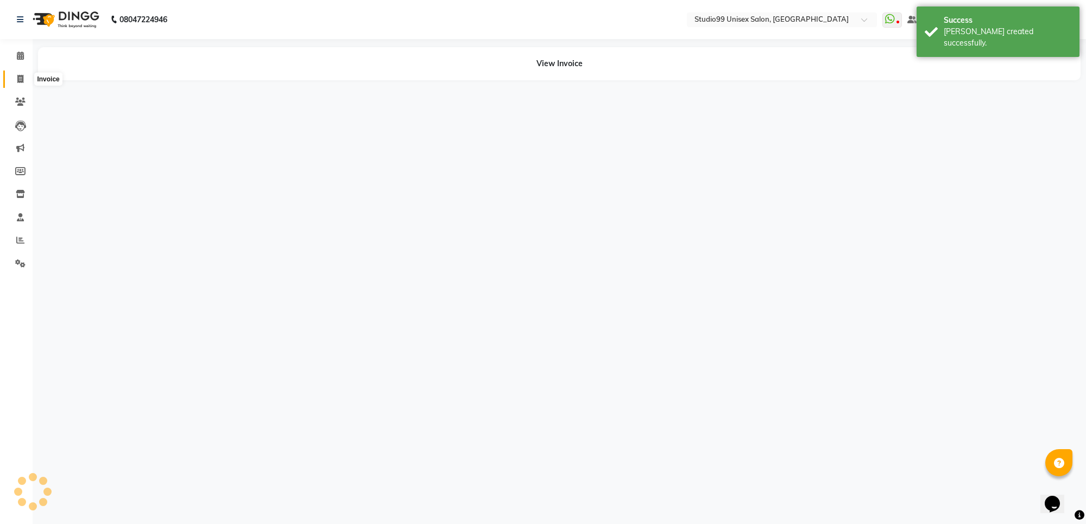
click at [14, 78] on span at bounding box center [20, 79] width 19 height 12
select select "service"
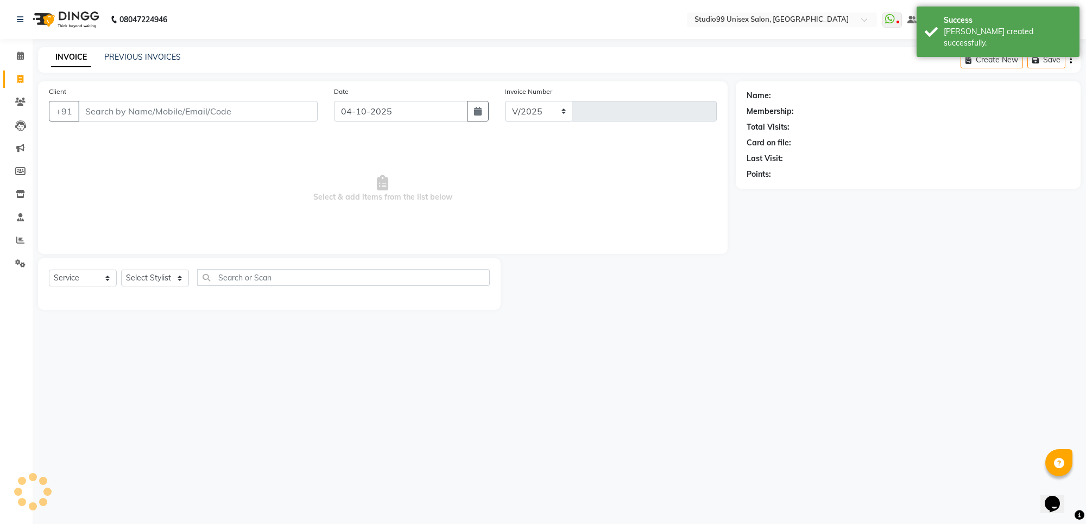
select select "7323"
type input "1891"
click at [101, 110] on input "Client" at bounding box center [197, 111] width 239 height 21
click at [149, 281] on select "Select Stylist Manager PRIYAA SAHIL Sanu SAPNA Vijay" at bounding box center [155, 278] width 68 height 17
select select "63731"
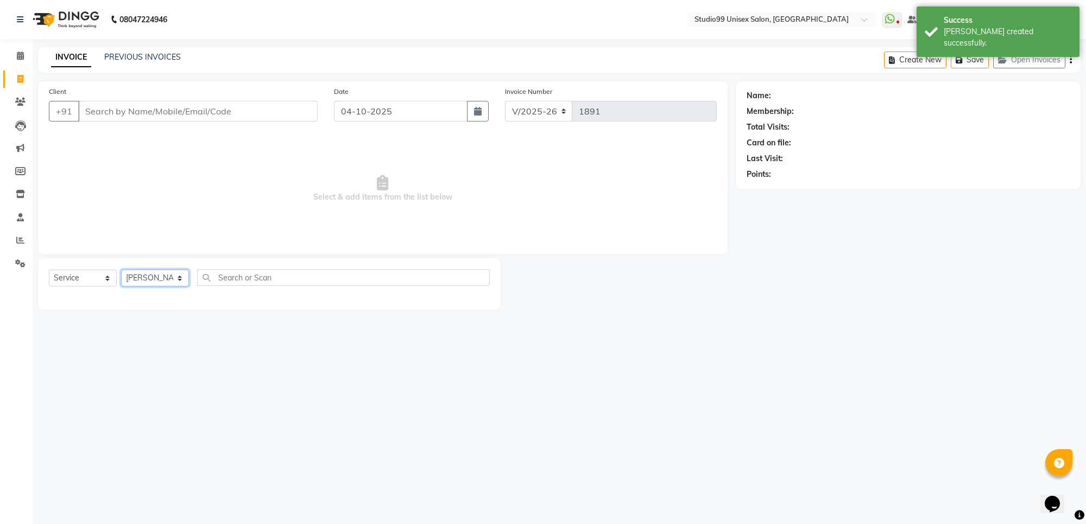
click at [121, 270] on select "Select Stylist Manager PRIYAA SAHIL Sanu SAPNA Vijay" at bounding box center [155, 278] width 68 height 17
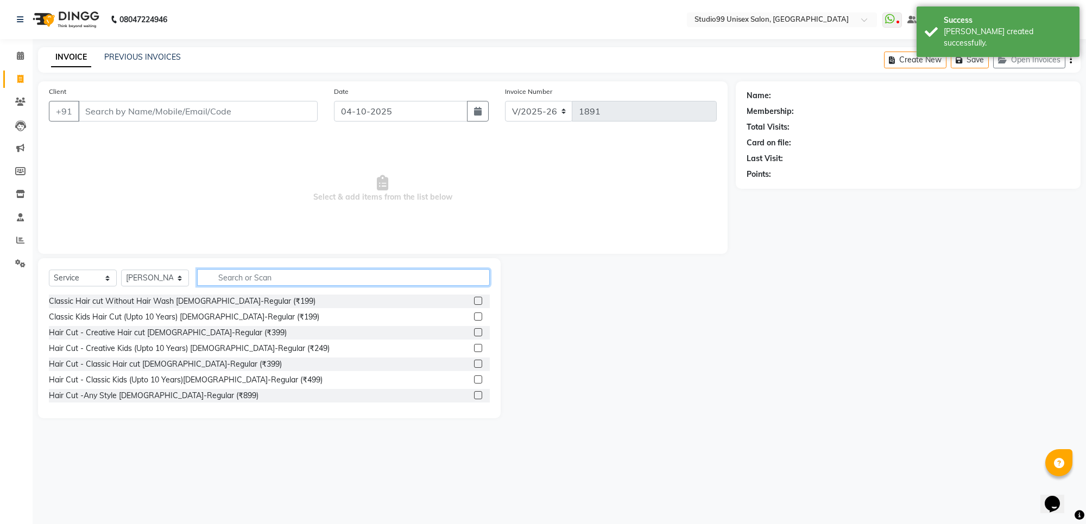
click at [234, 281] on input "text" at bounding box center [343, 277] width 293 height 17
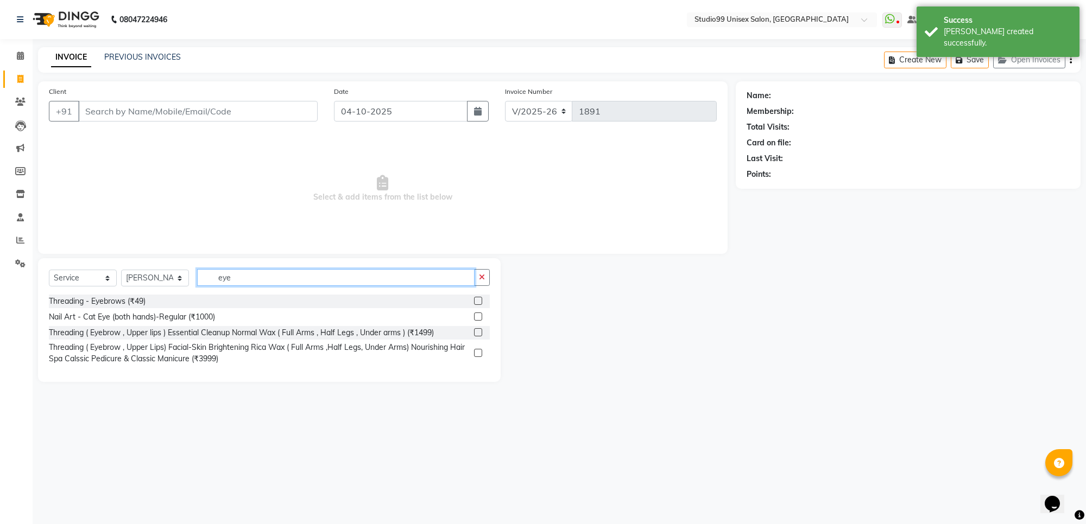
type input "eye"
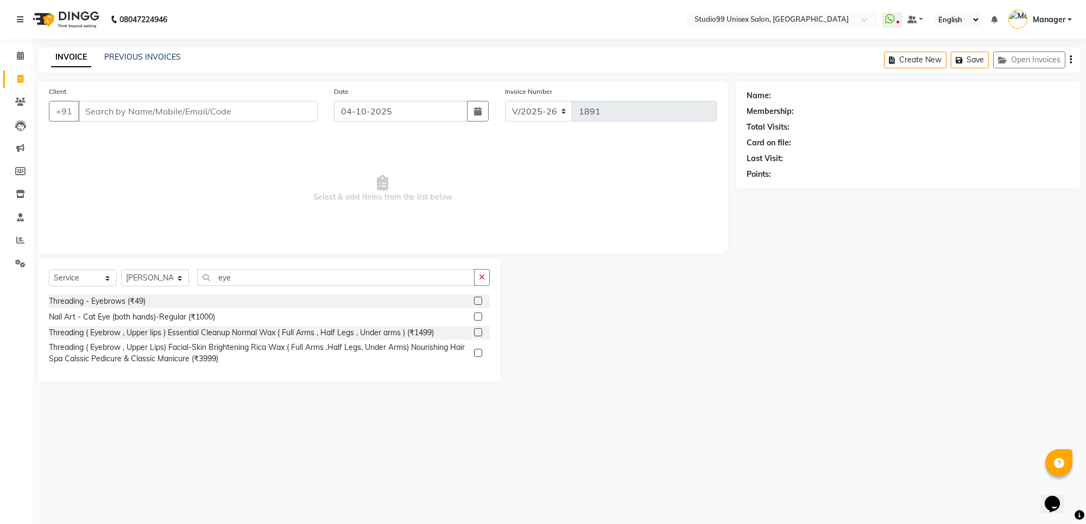
click at [476, 300] on label at bounding box center [478, 301] width 8 height 8
click at [476, 300] on input "checkbox" at bounding box center [477, 301] width 7 height 7
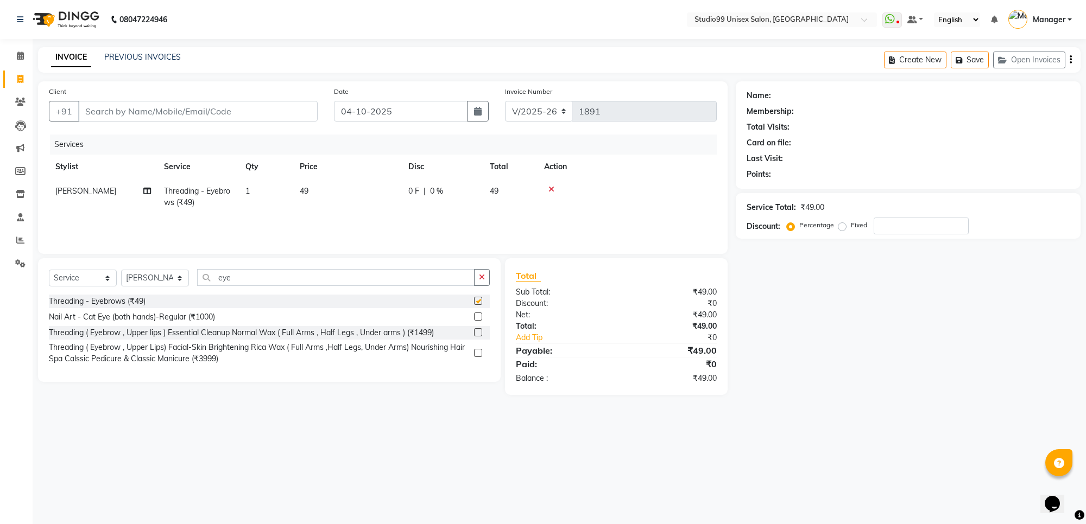
checkbox input "false"
click at [262, 281] on input "eye" at bounding box center [335, 277] width 277 height 17
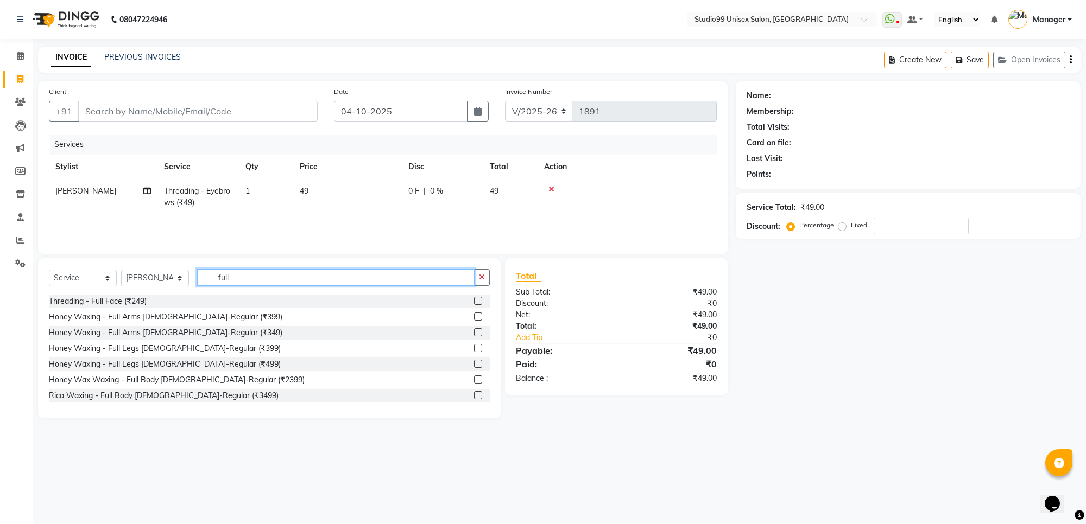
type input "full"
click at [474, 300] on label at bounding box center [478, 301] width 8 height 8
click at [474, 300] on input "checkbox" at bounding box center [477, 301] width 7 height 7
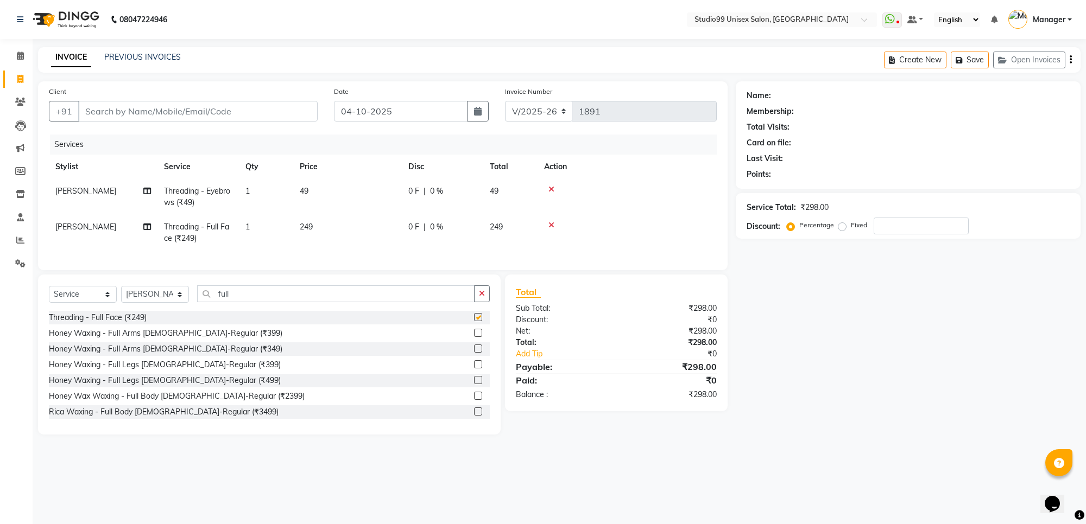
checkbox input "false"
click at [104, 117] on input "Client" at bounding box center [197, 111] width 239 height 21
type input "8"
type input "0"
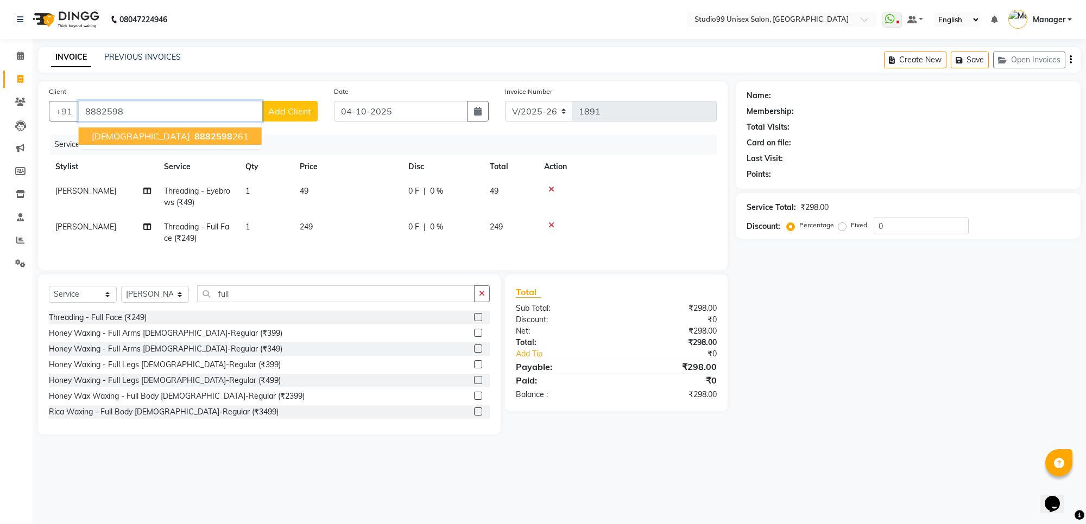
click at [122, 129] on button "Tavisha 8882598 261" at bounding box center [170, 136] width 183 height 17
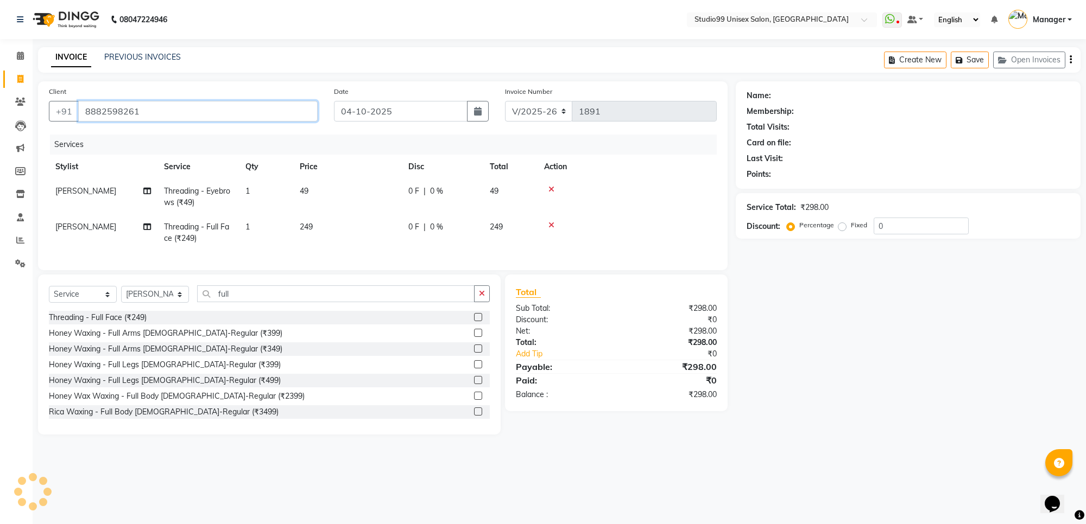
type input "8882598261"
select select "1: Object"
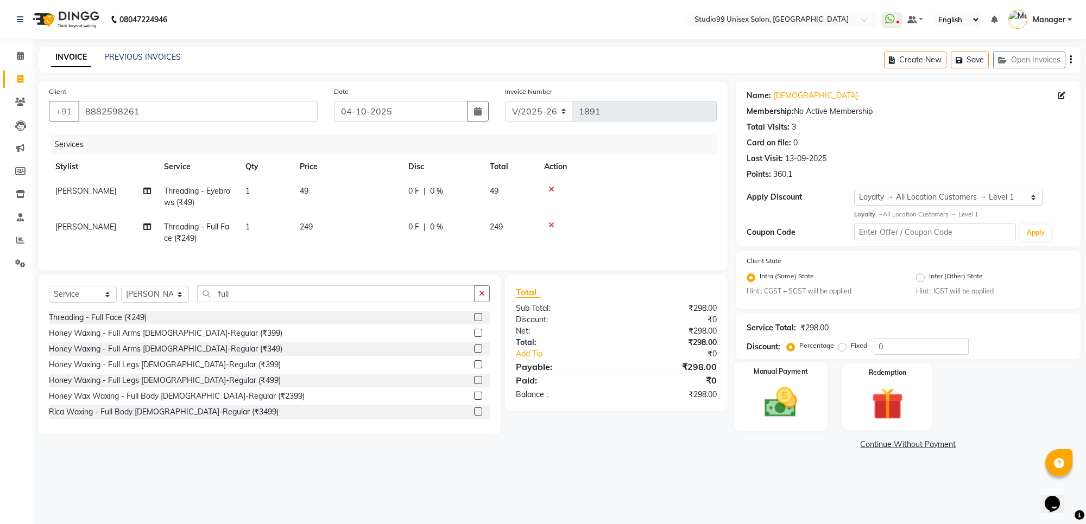
click at [772, 399] on img at bounding box center [780, 403] width 53 height 38
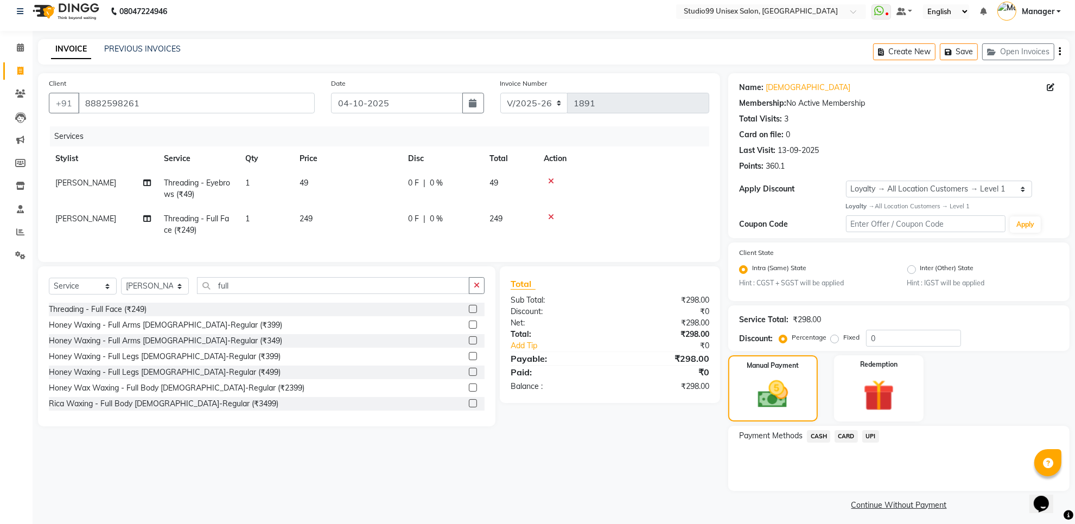
scroll to position [12, 0]
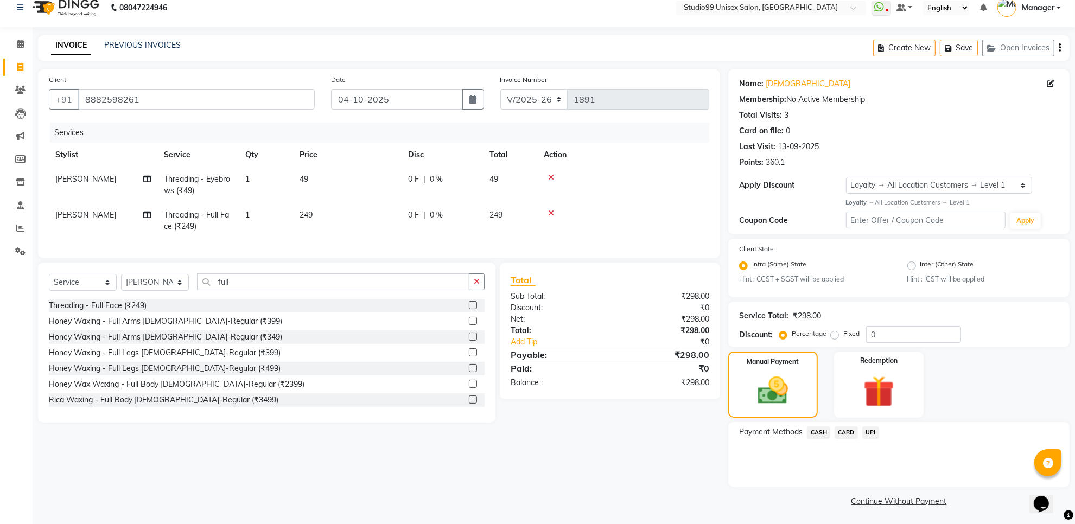
click at [867, 427] on span "UPI" at bounding box center [871, 433] width 17 height 12
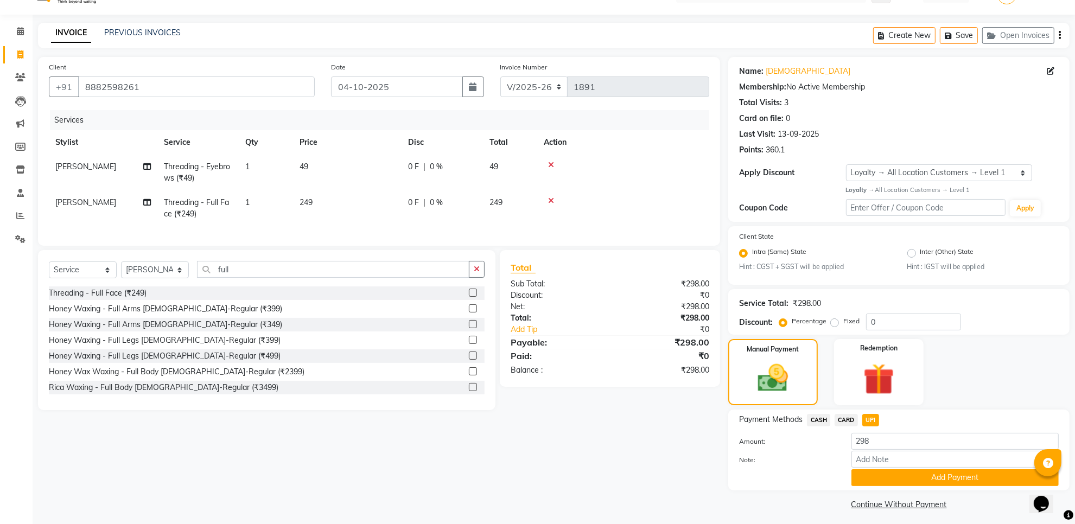
scroll to position [28, 0]
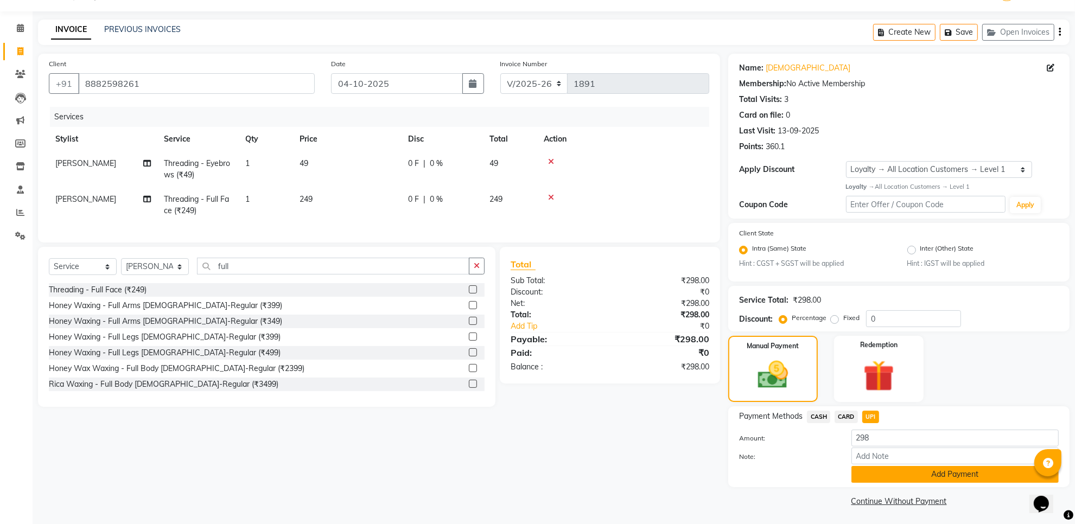
click at [871, 478] on button "Add Payment" at bounding box center [955, 474] width 207 height 17
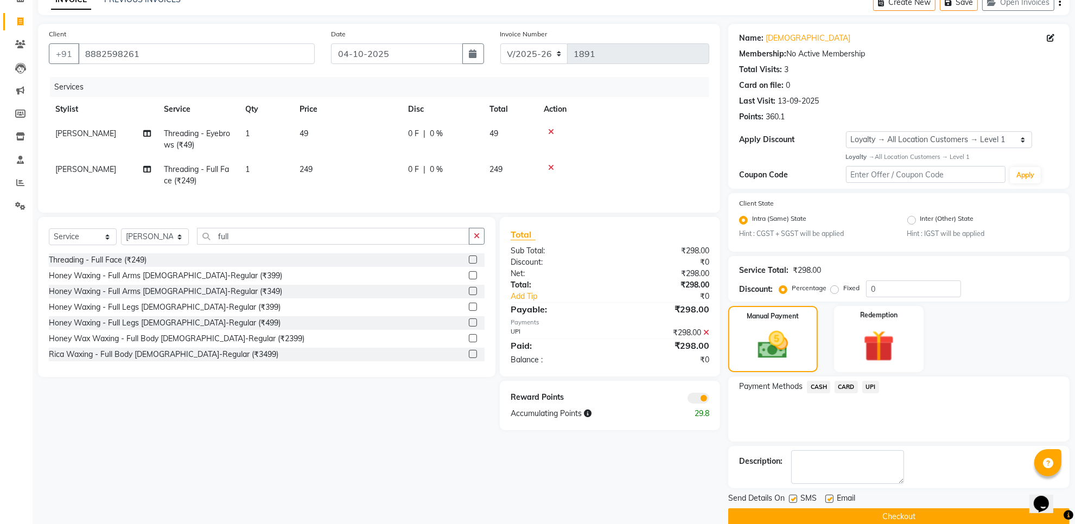
scroll to position [74, 0]
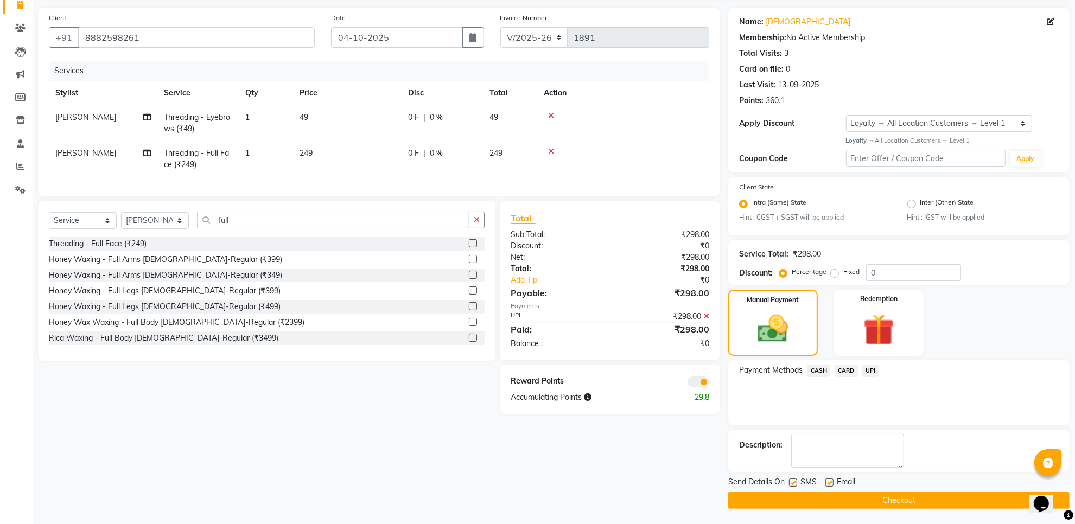
click at [865, 504] on button "Checkout" at bounding box center [899, 500] width 341 height 17
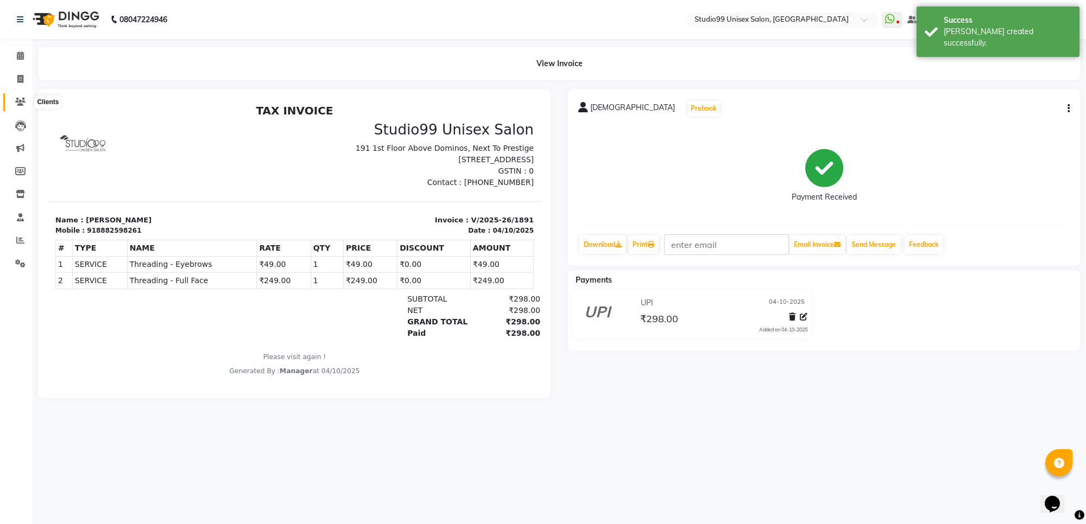
click at [20, 96] on span at bounding box center [20, 102] width 19 height 12
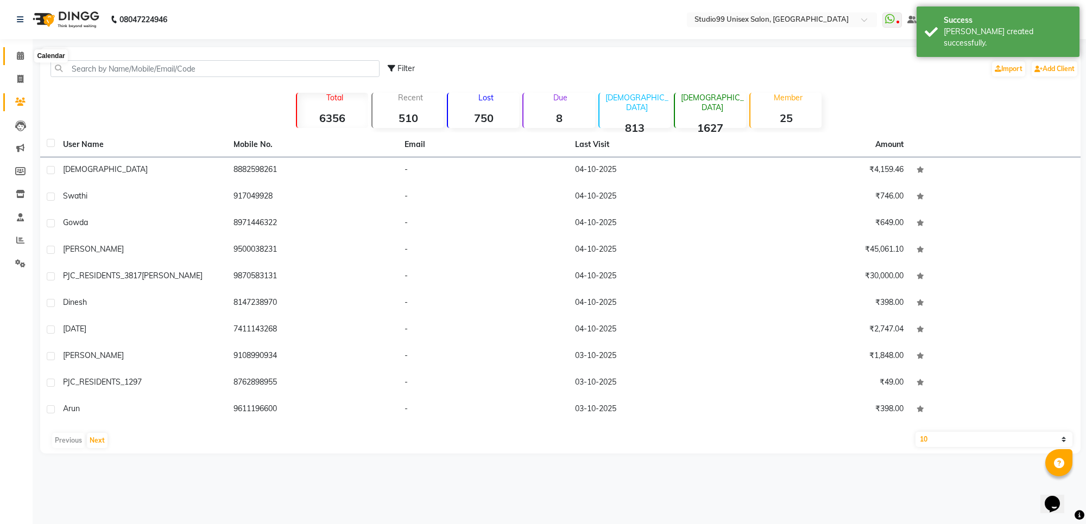
click at [19, 59] on icon at bounding box center [20, 56] width 7 height 8
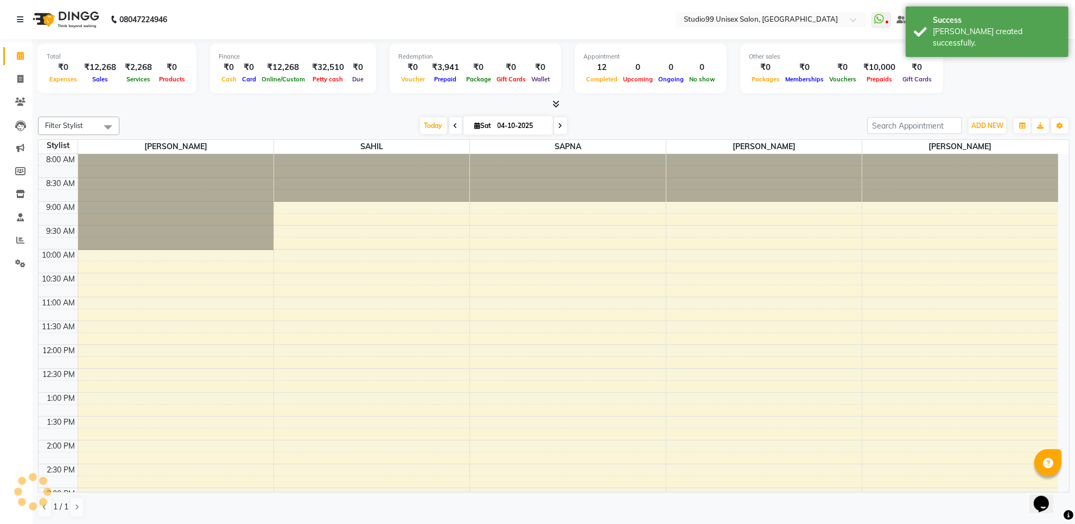
scroll to position [269, 0]
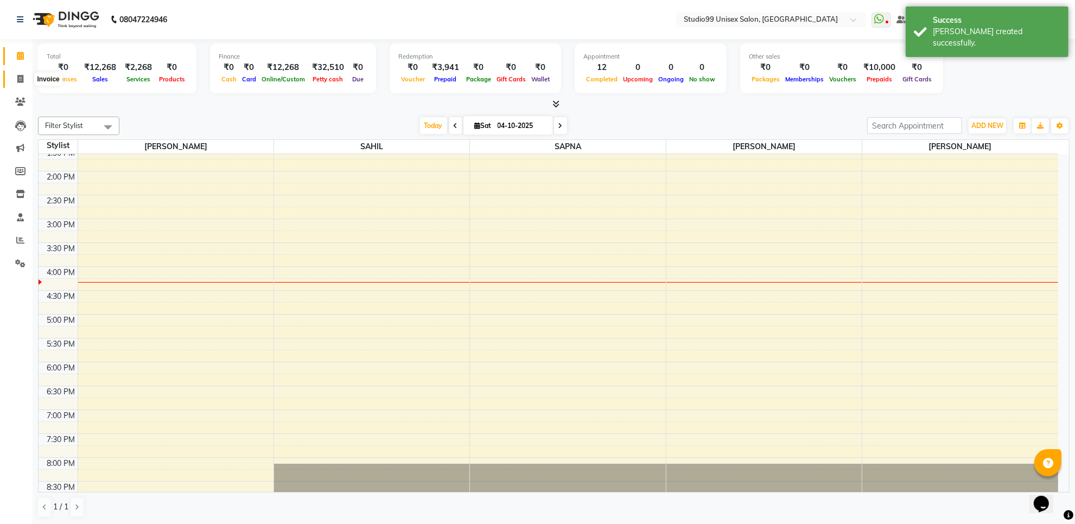
click at [12, 75] on span at bounding box center [20, 79] width 19 height 12
select select "service"
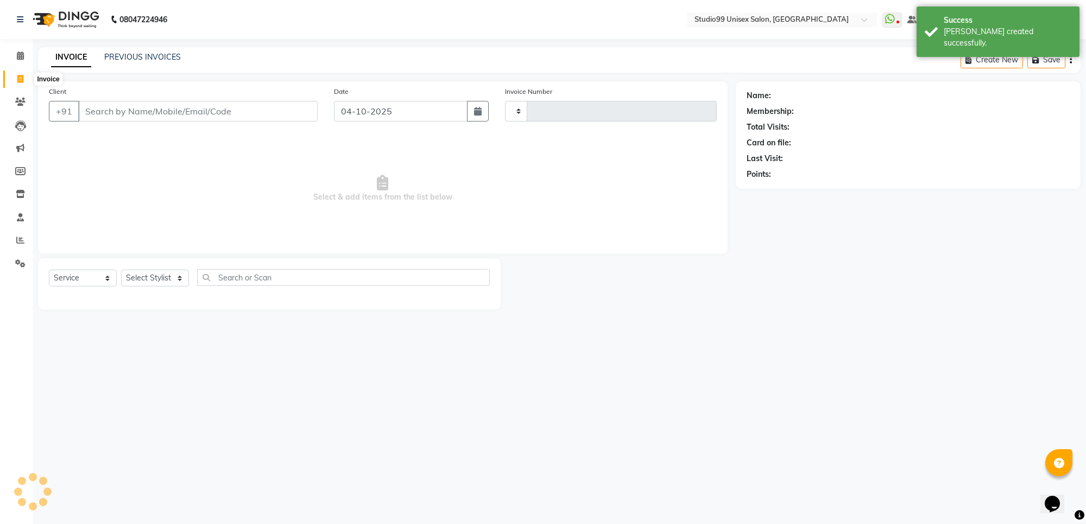
type input "1892"
select select "7323"
click at [150, 281] on select "Select Stylist Manager PRIYAA SAHIL Sanu SAPNA Vijay" at bounding box center [155, 278] width 68 height 17
select select "63731"
click at [121, 270] on select "Select Stylist Manager PRIYAA SAHIL Sanu SAPNA Vijay" at bounding box center [155, 278] width 68 height 17
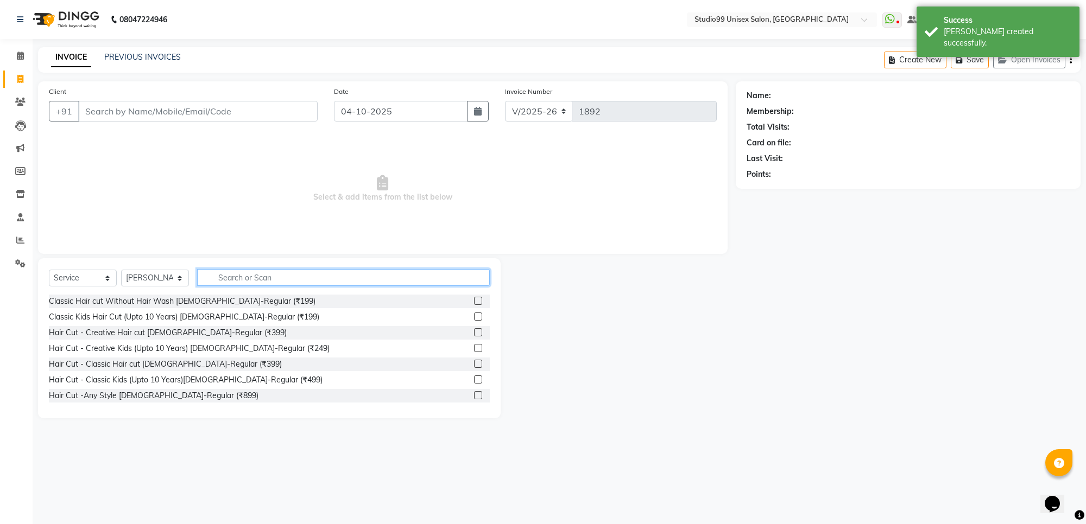
click at [218, 275] on input "text" at bounding box center [343, 277] width 293 height 17
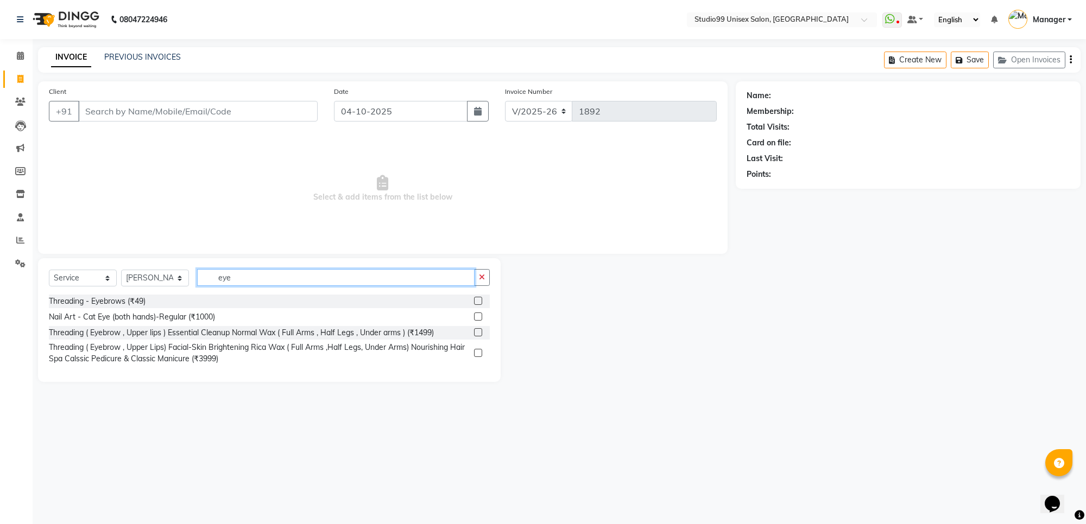
type input "eye"
click at [479, 300] on label at bounding box center [478, 301] width 8 height 8
click at [479, 300] on input "checkbox" at bounding box center [477, 301] width 7 height 7
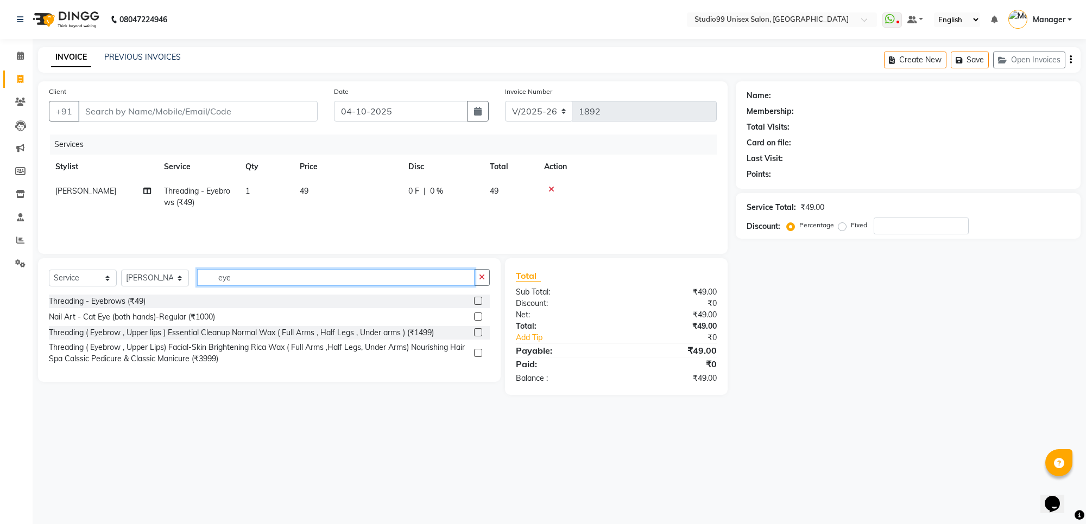
checkbox input "false"
click at [319, 278] on input "eye" at bounding box center [335, 277] width 277 height 17
type input "upper"
click at [474, 300] on label at bounding box center [478, 301] width 8 height 8
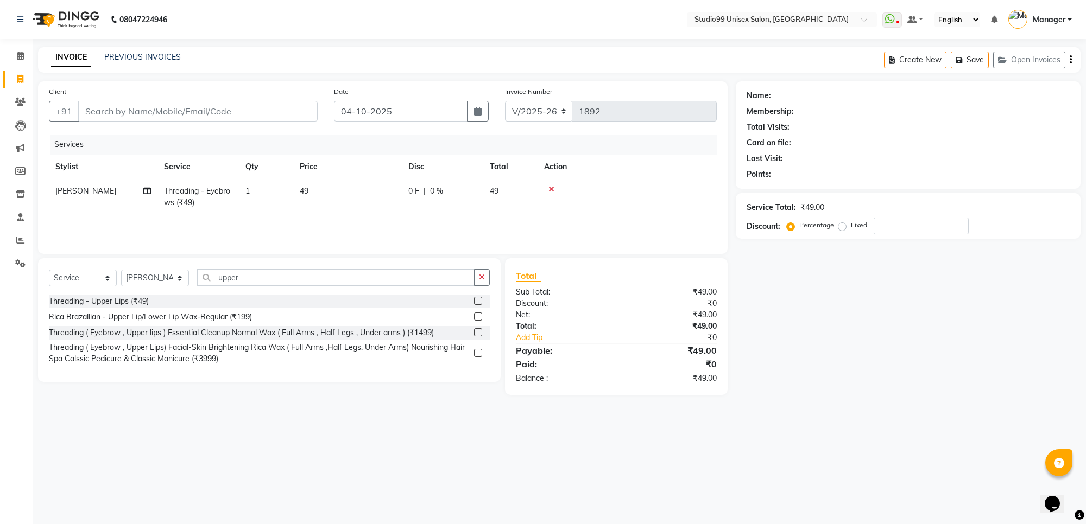
click at [474, 300] on input "checkbox" at bounding box center [477, 301] width 7 height 7
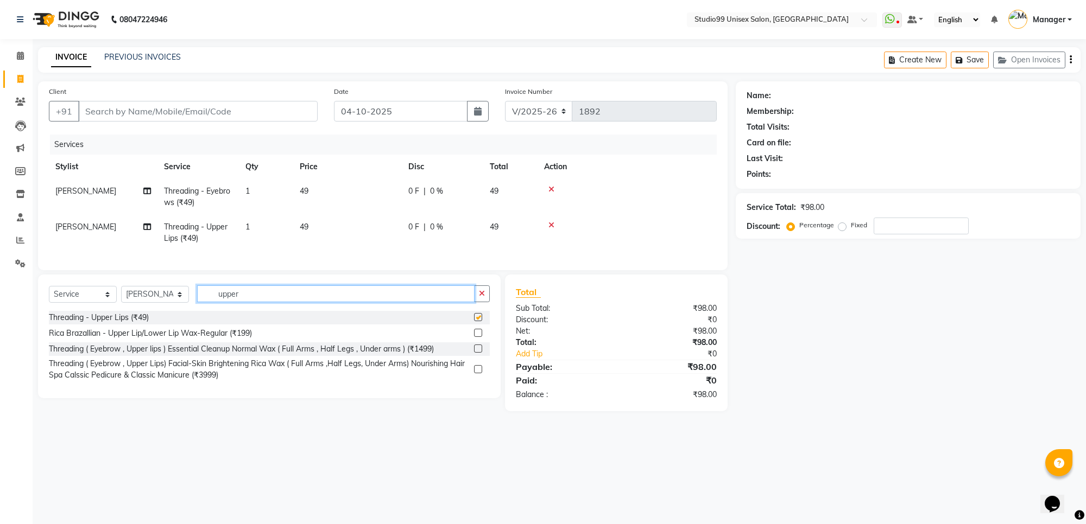
click at [353, 302] on input "upper" at bounding box center [335, 294] width 277 height 17
checkbox input "false"
click at [353, 302] on input "upper" at bounding box center [335, 294] width 277 height 17
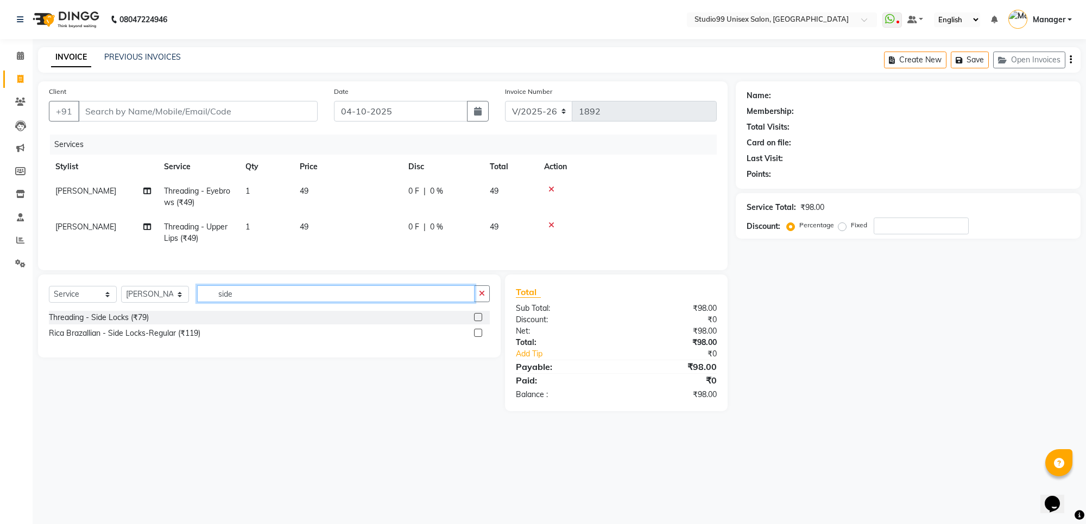
type input "side"
click at [475, 321] on label at bounding box center [478, 317] width 8 height 8
click at [475, 321] on input "checkbox" at bounding box center [477, 317] width 7 height 7
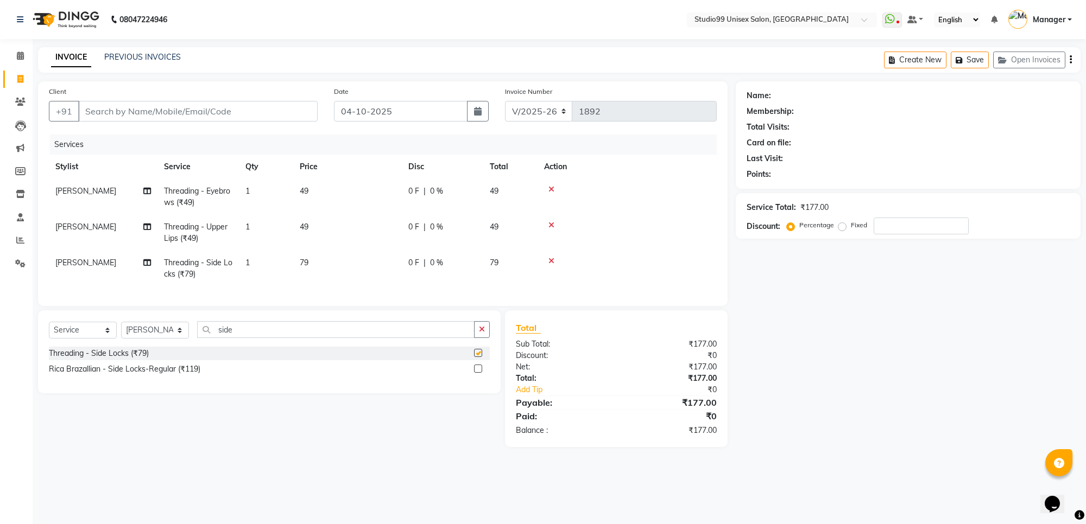
checkbox input "false"
click at [129, 107] on input "Client" at bounding box center [197, 111] width 239 height 21
type input "9"
type input "0"
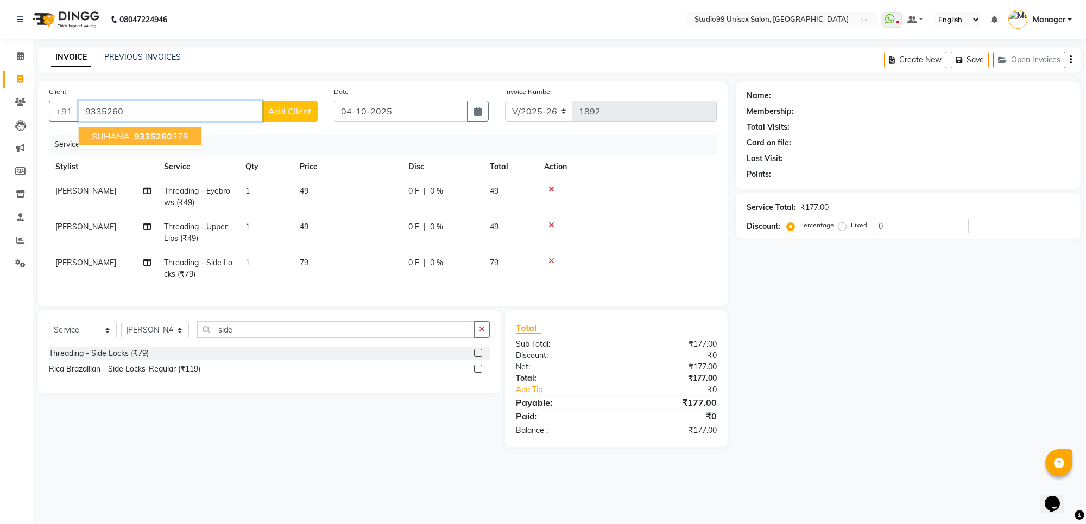
click at [126, 137] on span "SUHANA" at bounding box center [111, 136] width 38 height 11
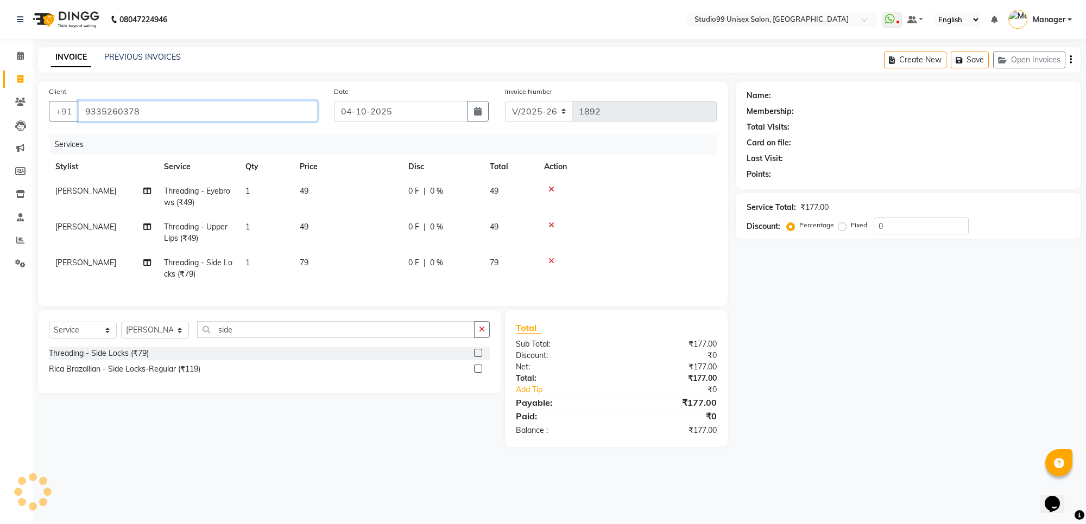
type input "9335260378"
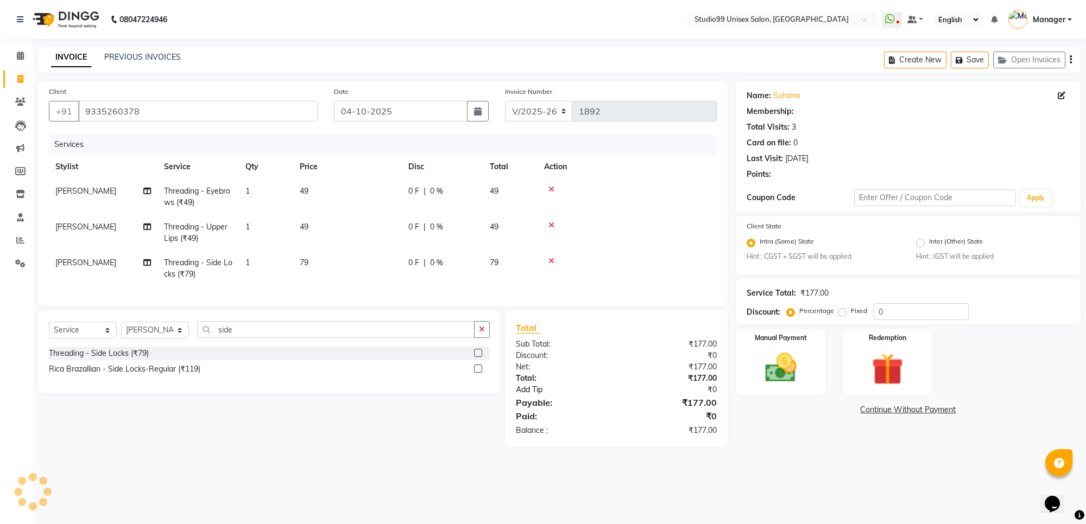
select select "1: Object"
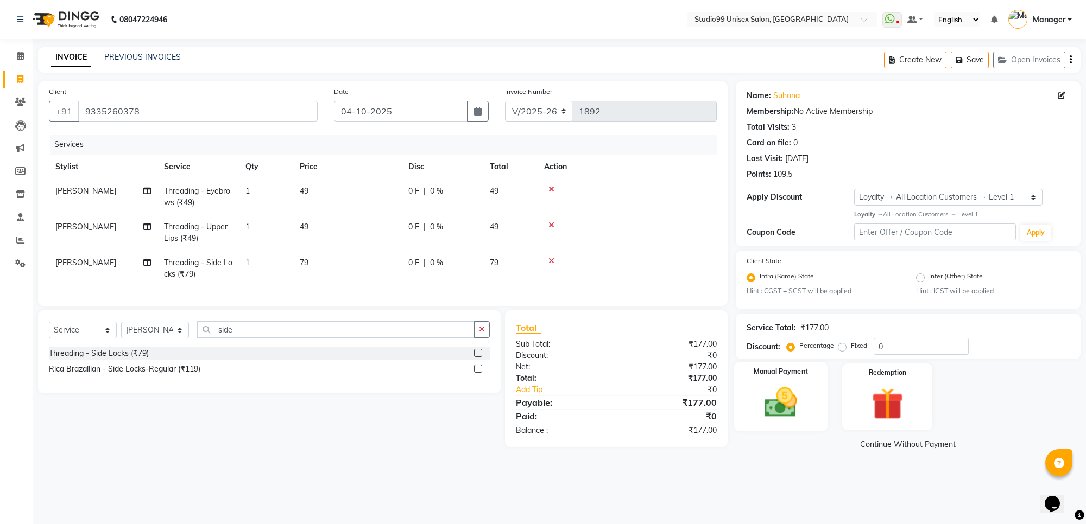
click at [770, 415] on img at bounding box center [780, 403] width 53 height 38
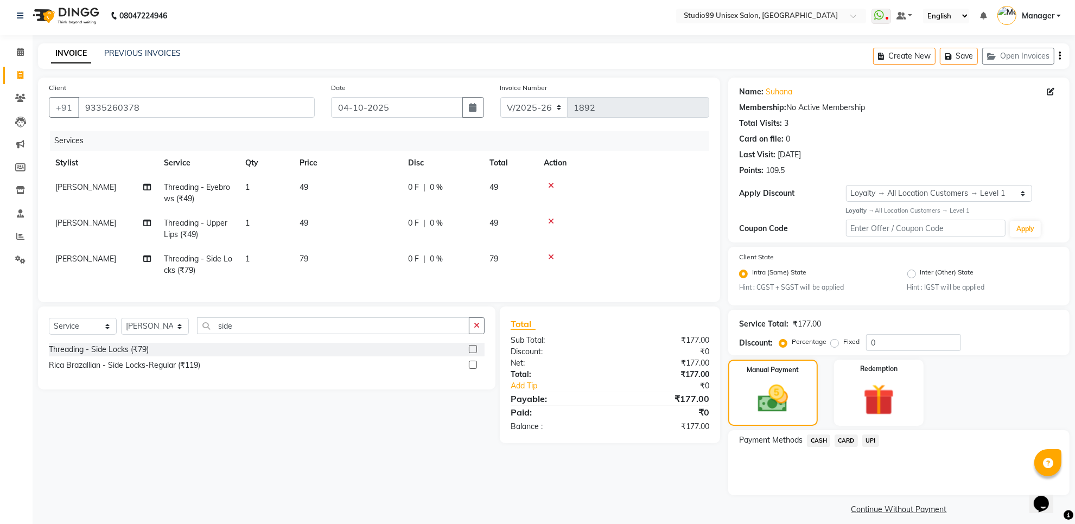
scroll to position [12, 0]
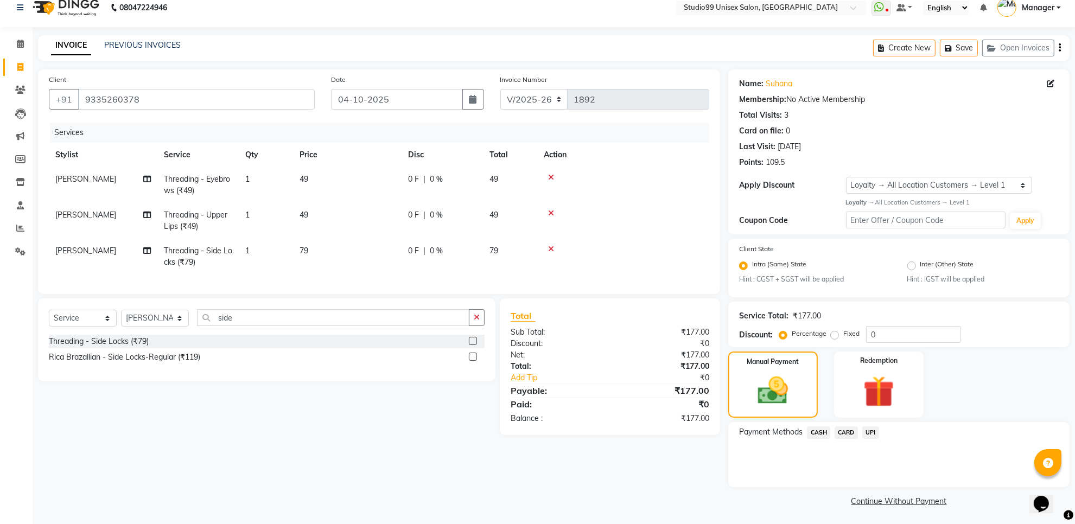
click at [869, 430] on span "UPI" at bounding box center [871, 433] width 17 height 12
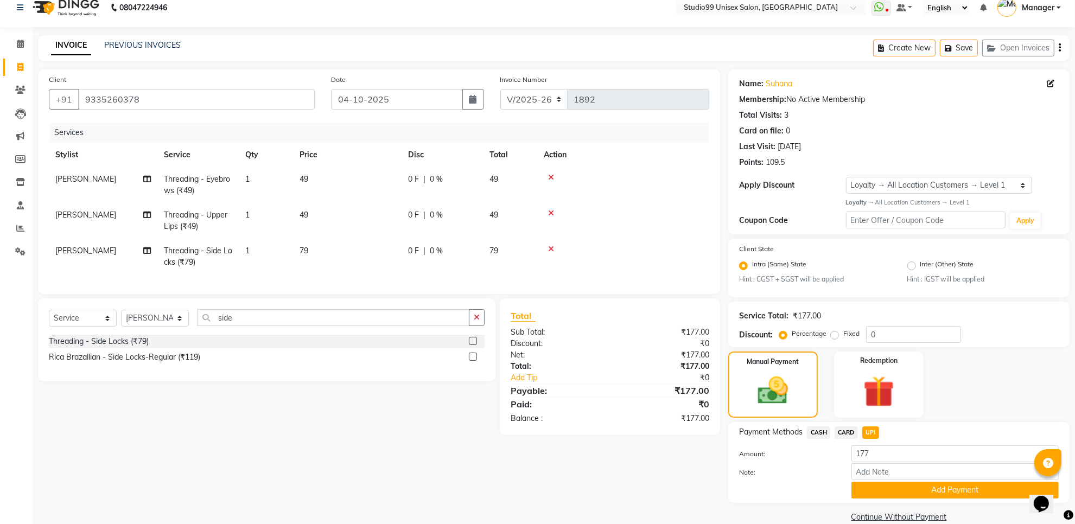
scroll to position [28, 0]
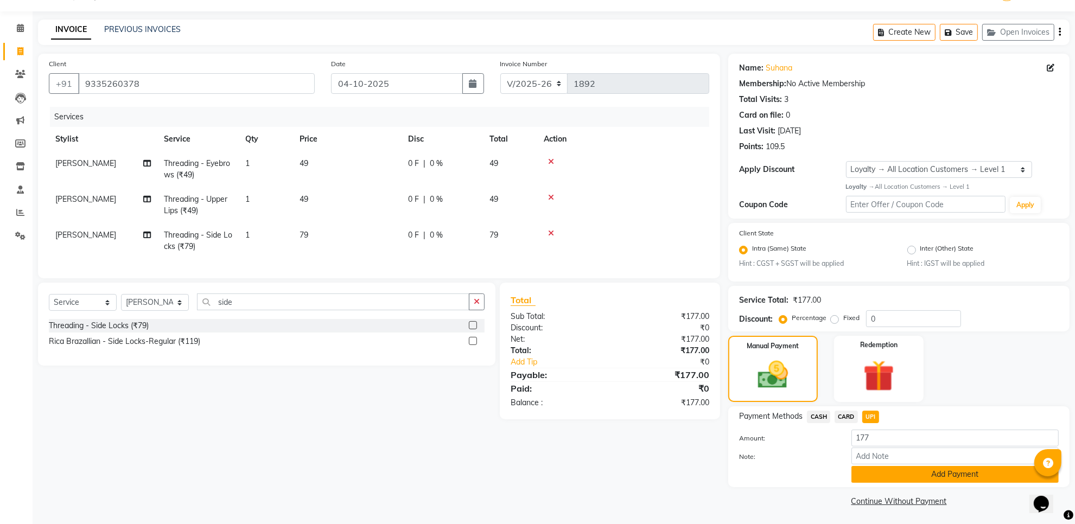
click at [926, 481] on button "Add Payment" at bounding box center [955, 474] width 207 height 17
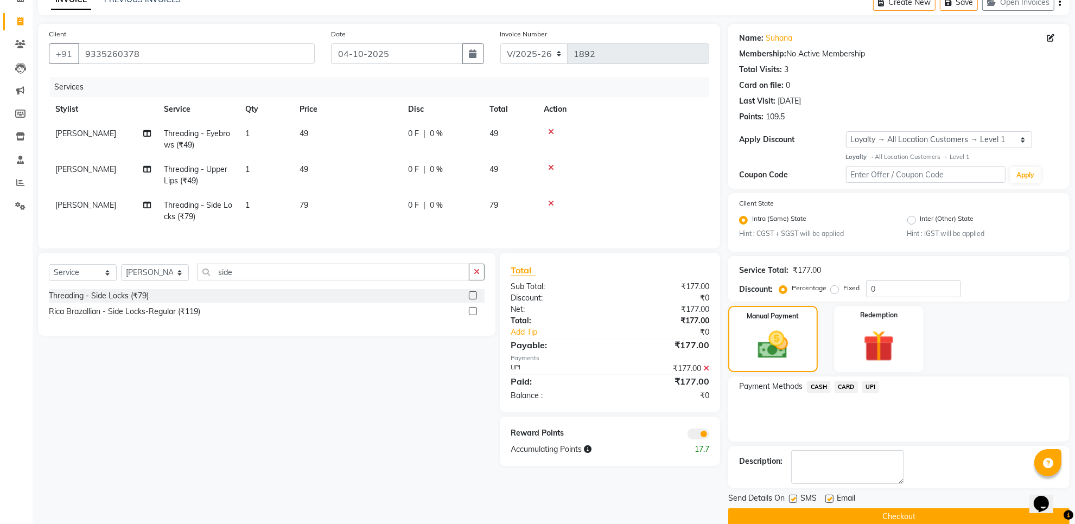
scroll to position [74, 0]
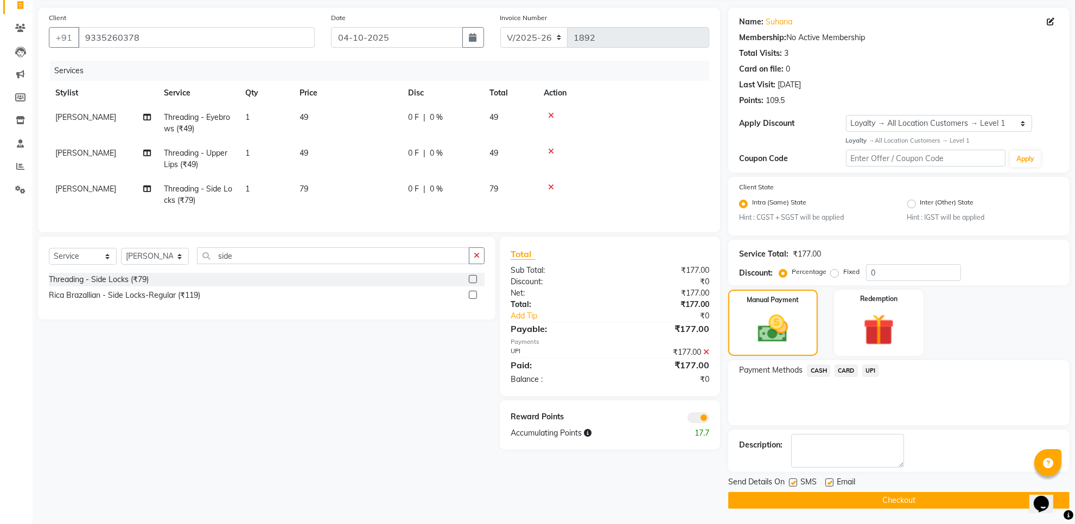
click at [908, 497] on button "Checkout" at bounding box center [899, 500] width 341 height 17
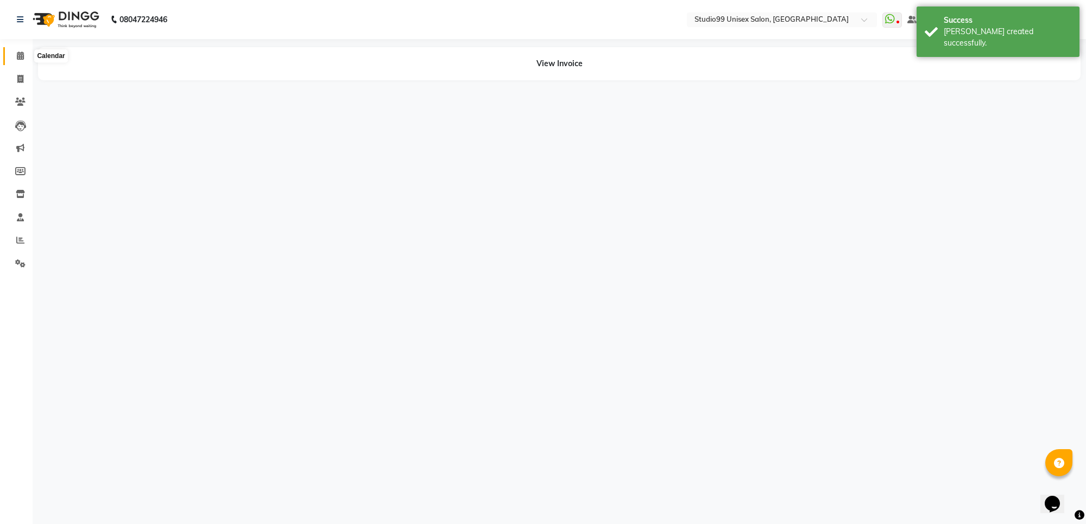
click at [15, 55] on span at bounding box center [20, 56] width 19 height 12
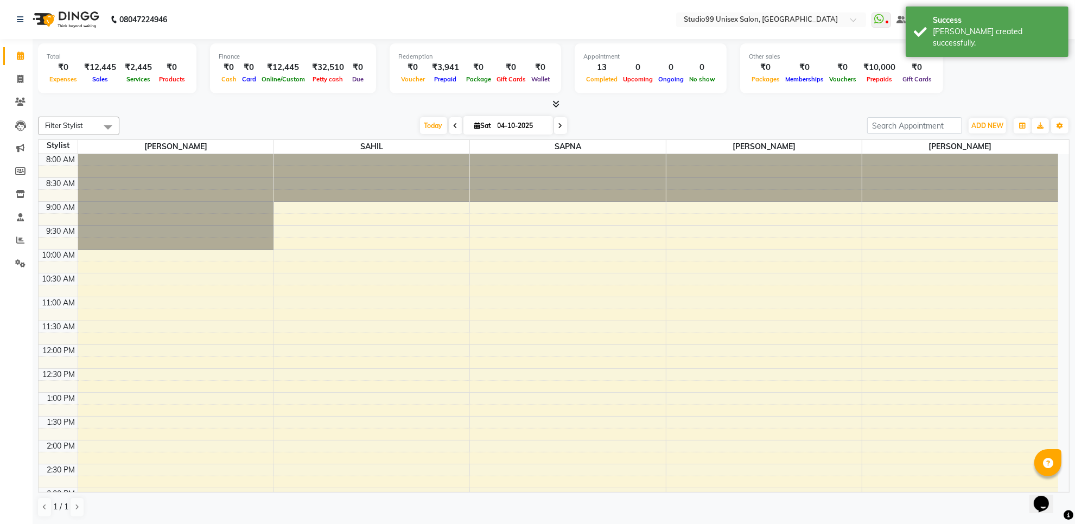
click at [94, 68] on div "₹12,445" at bounding box center [100, 67] width 41 height 12
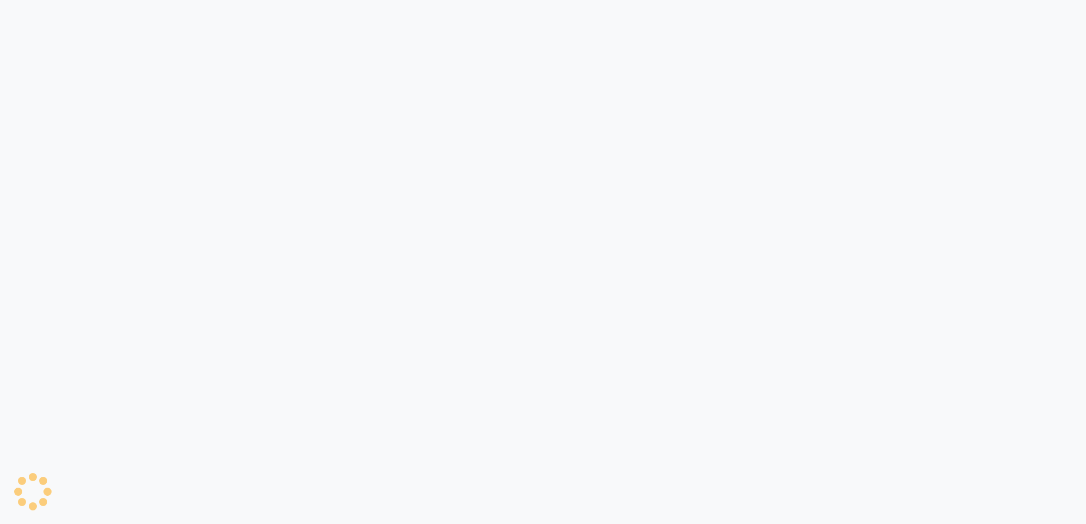
select select "service"
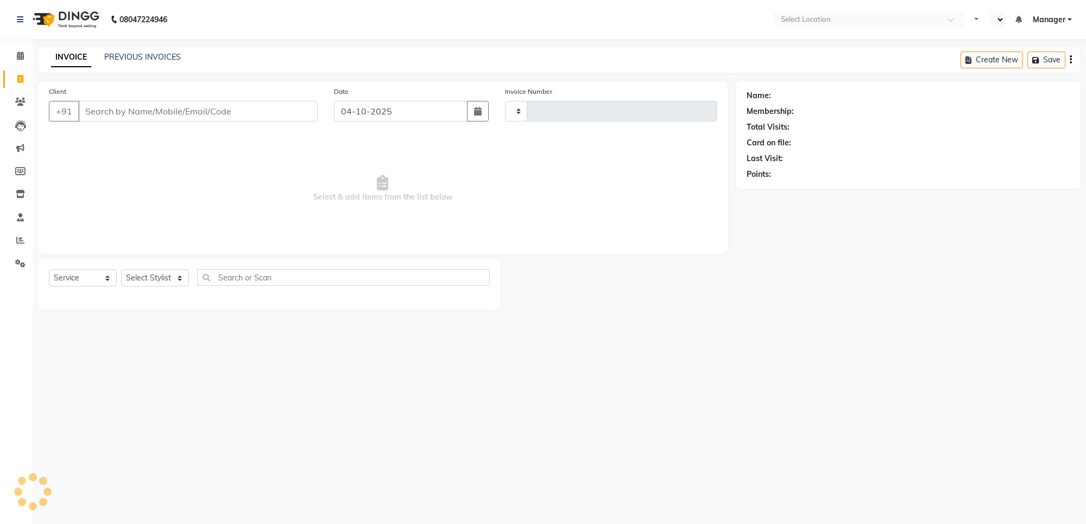
type input "1890"
select select "en"
select select "7323"
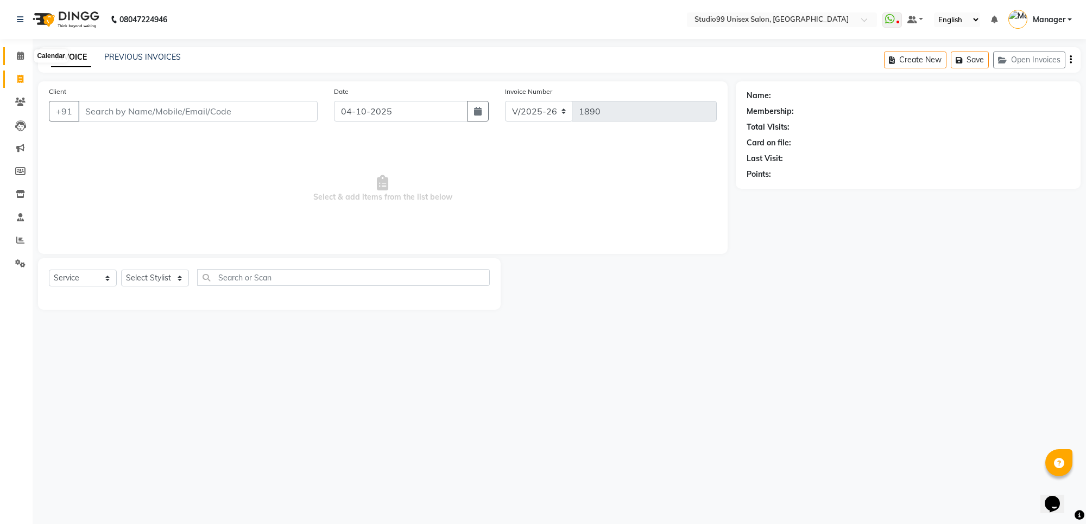
click at [15, 54] on span at bounding box center [20, 56] width 19 height 12
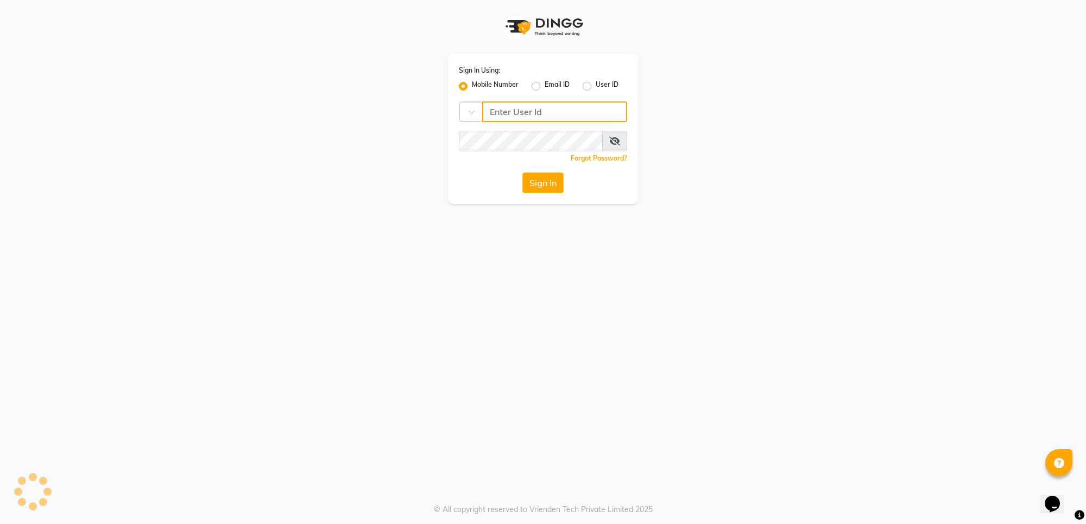
type input "7676279992"
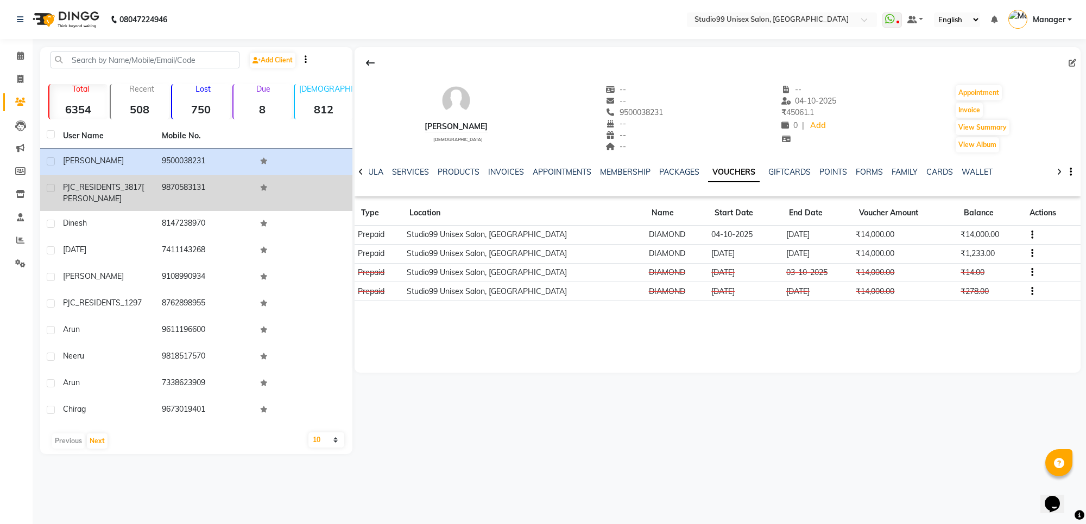
click at [150, 190] on td "PJC_RESIDENTS_3817 [PERSON_NAME]" at bounding box center [105, 193] width 99 height 36
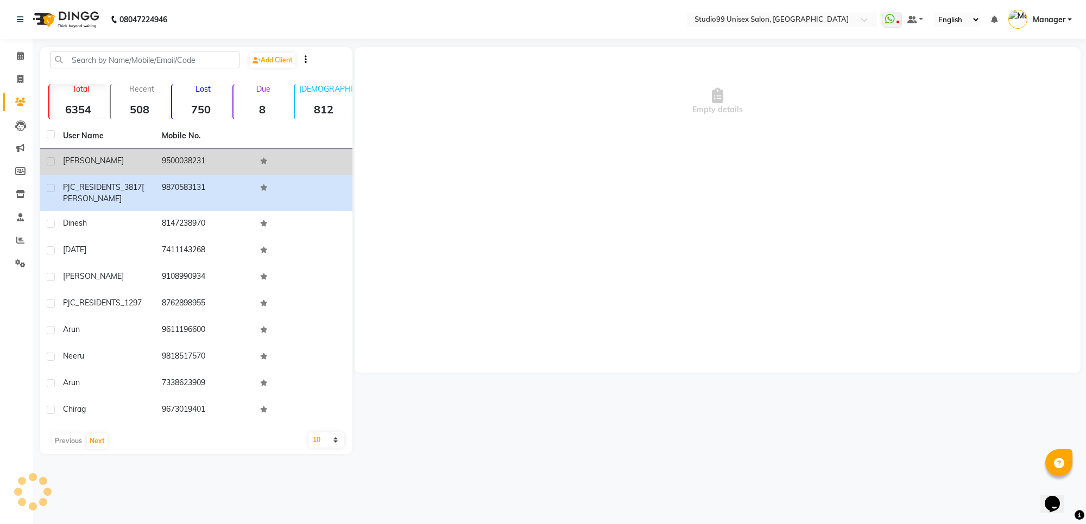
click at [135, 155] on div "[PERSON_NAME]" at bounding box center [106, 160] width 86 height 11
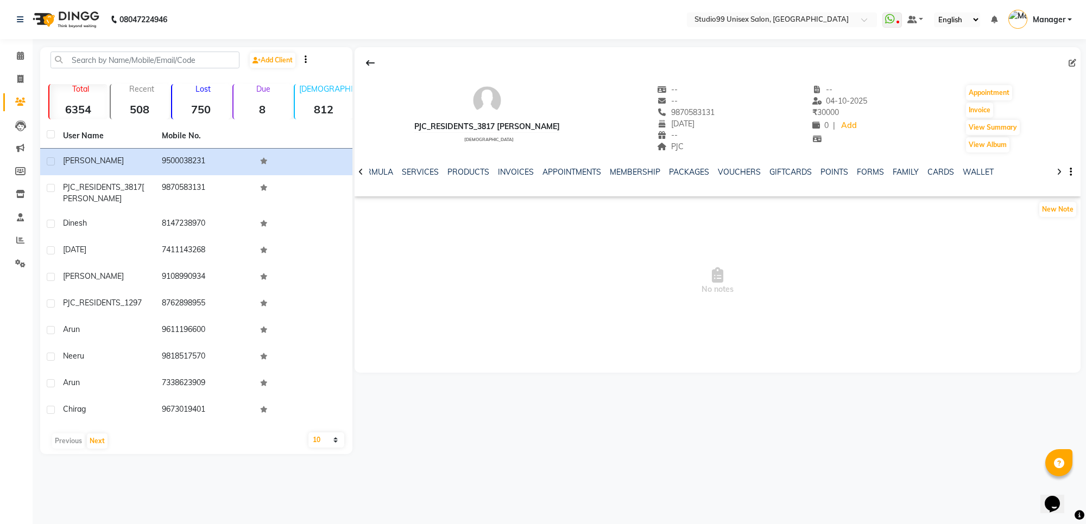
click at [205, 109] on strong "750" at bounding box center [201, 110] width 58 height 14
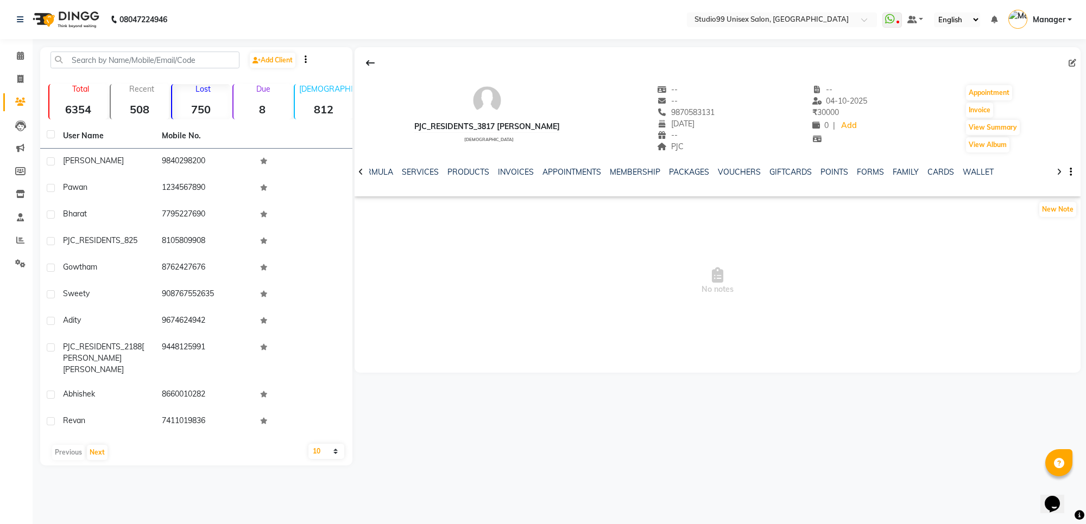
click at [148, 104] on strong "508" at bounding box center [140, 110] width 58 height 14
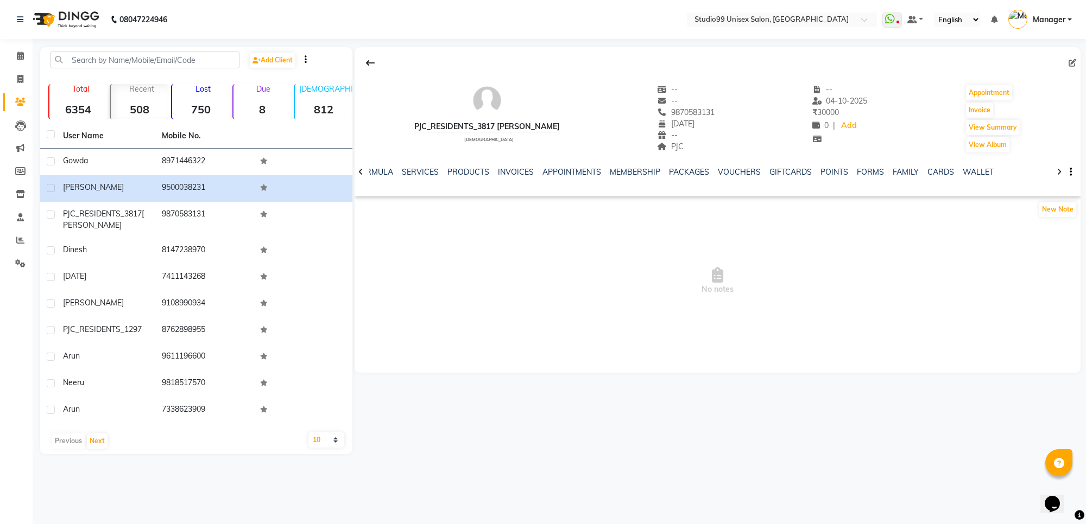
click at [202, 103] on strong "750" at bounding box center [201, 110] width 58 height 14
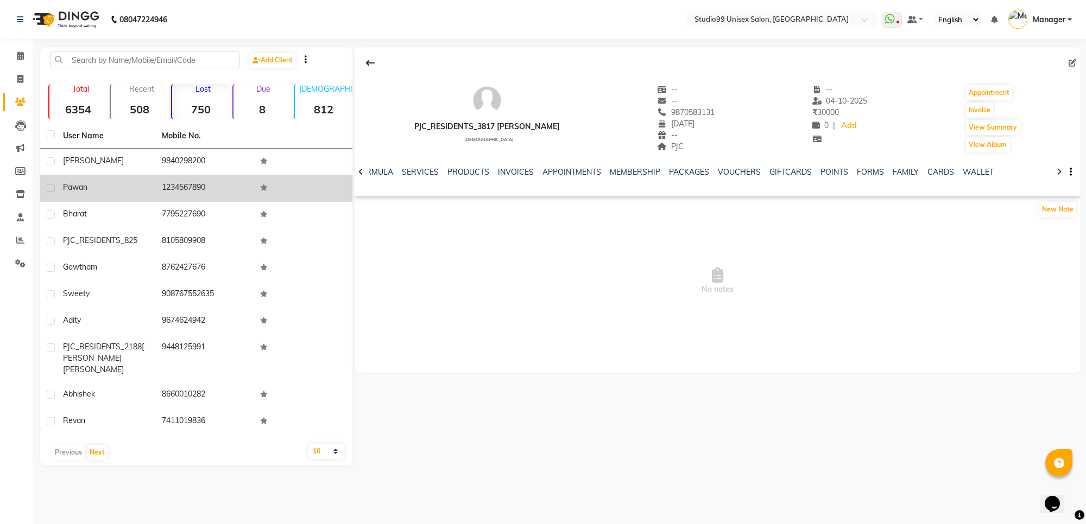
click at [189, 178] on td "1234567890" at bounding box center [204, 188] width 99 height 27
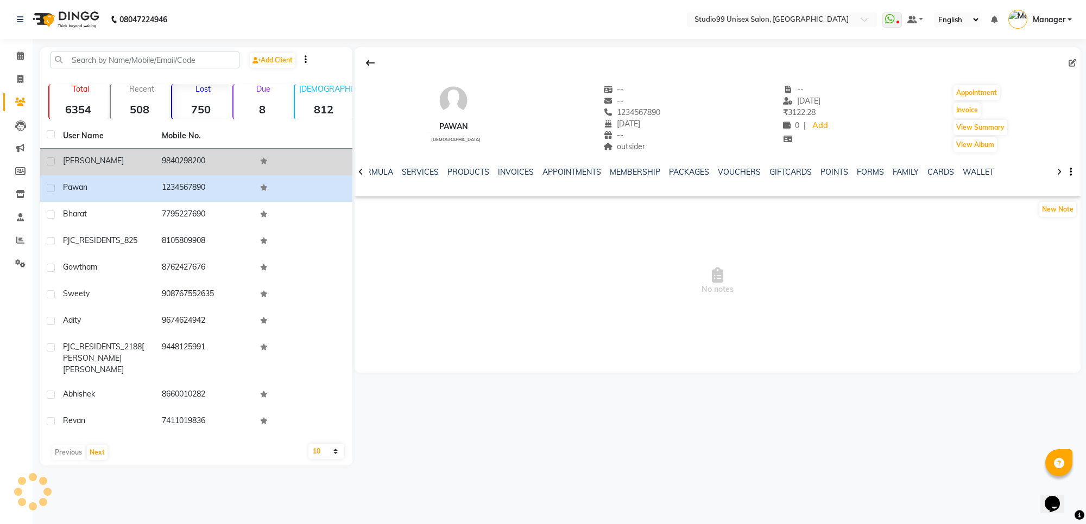
click at [169, 151] on td "9840298200" at bounding box center [204, 162] width 99 height 27
